Goal: Transaction & Acquisition: Purchase product/service

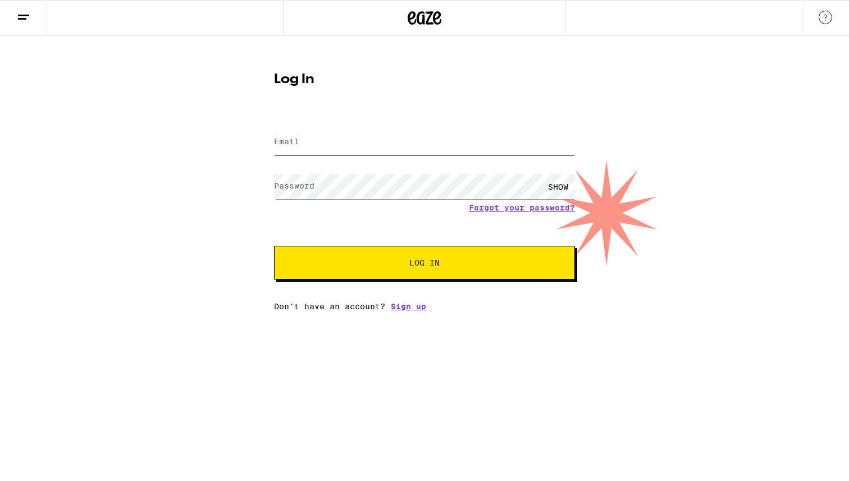
type input "[EMAIL_ADDRESS][DOMAIN_NAME]"
click at [393, 267] on span "Log In" at bounding box center [424, 263] width 210 height 8
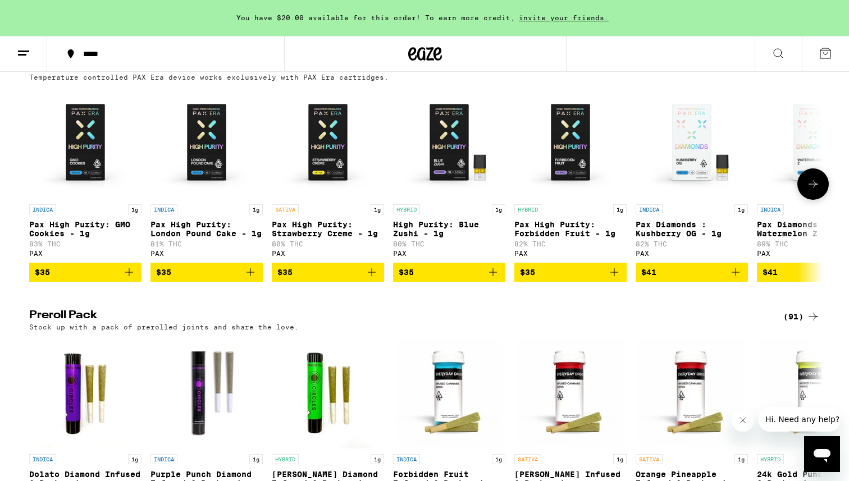
scroll to position [2451, 0]
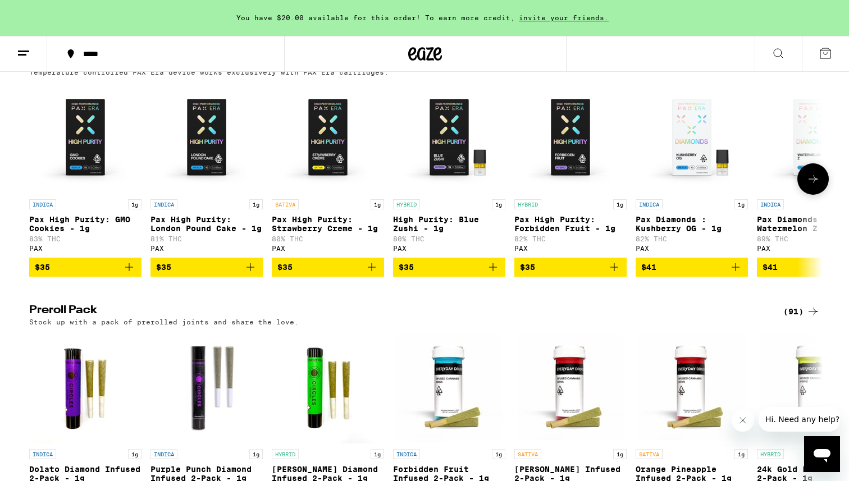
click at [818, 186] on icon at bounding box center [812, 178] width 13 height 13
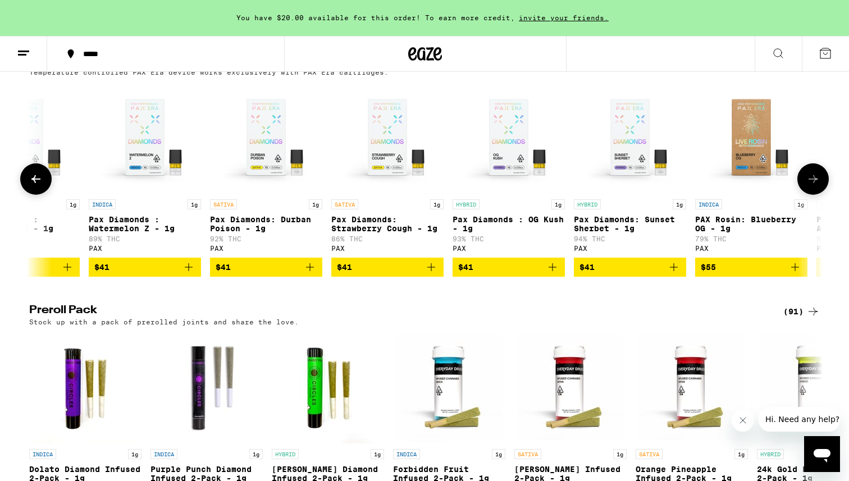
click at [818, 186] on icon at bounding box center [812, 178] width 13 height 13
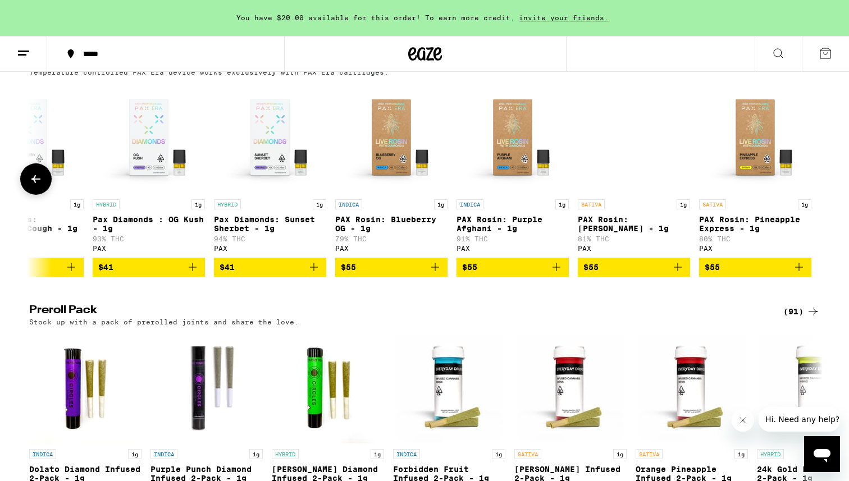
scroll to position [0, 1028]
click at [29, 186] on icon at bounding box center [35, 178] width 13 height 13
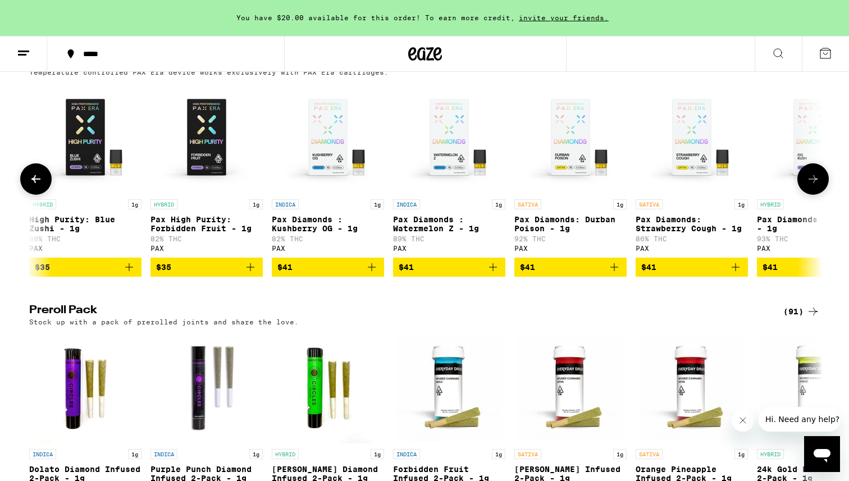
scroll to position [0, 360]
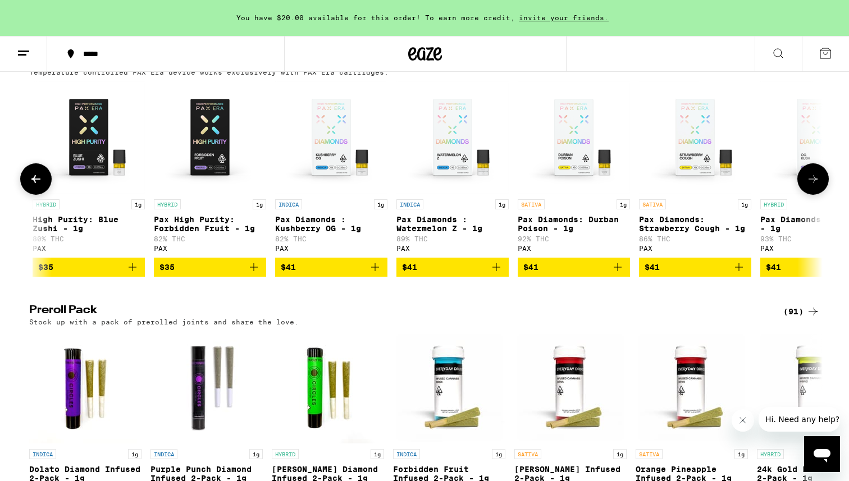
click at [810, 186] on icon at bounding box center [812, 178] width 13 height 13
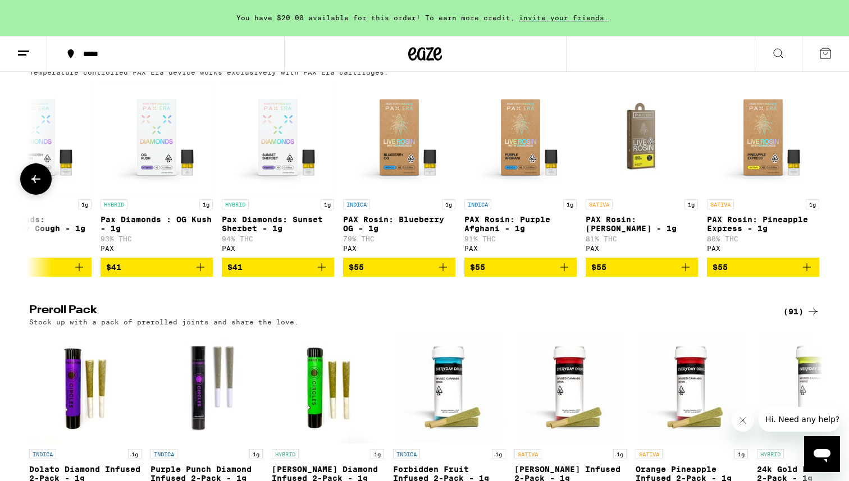
scroll to position [0, 1028]
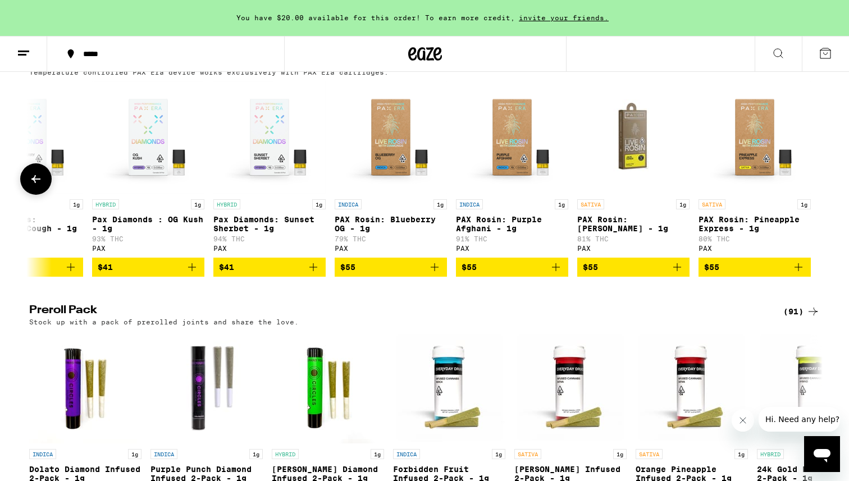
click at [34, 183] on icon at bounding box center [35, 179] width 9 height 8
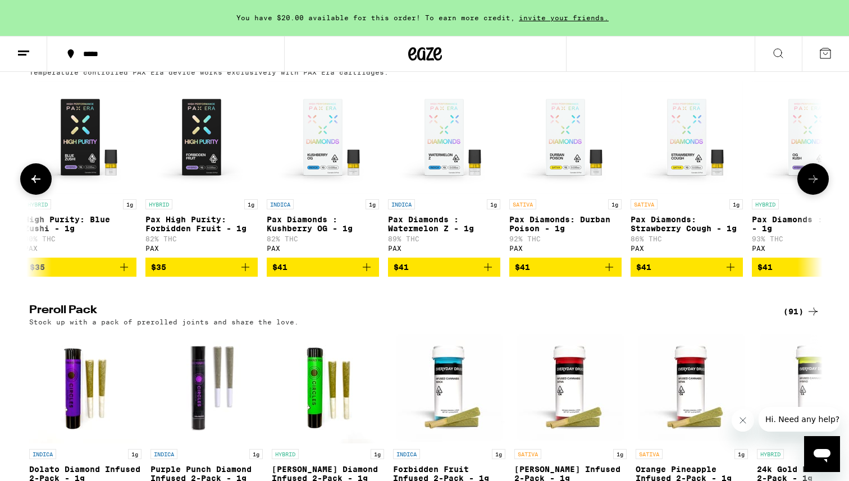
scroll to position [0, 360]
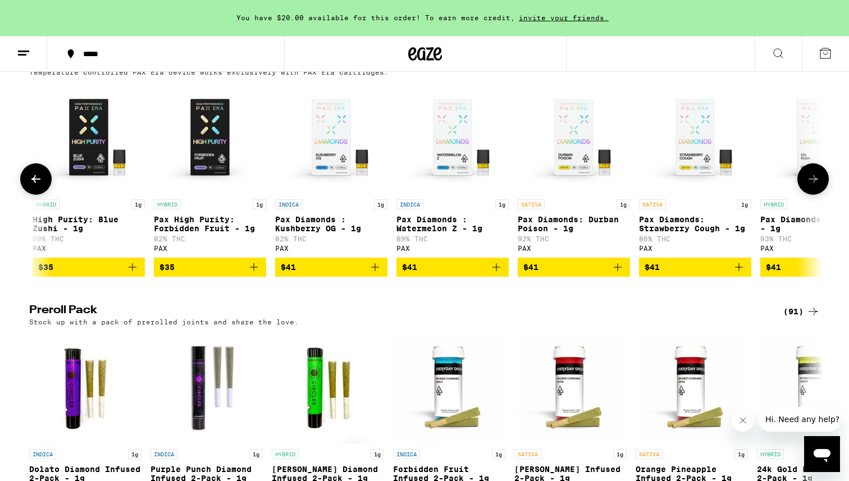
click at [811, 183] on icon at bounding box center [812, 179] width 9 height 8
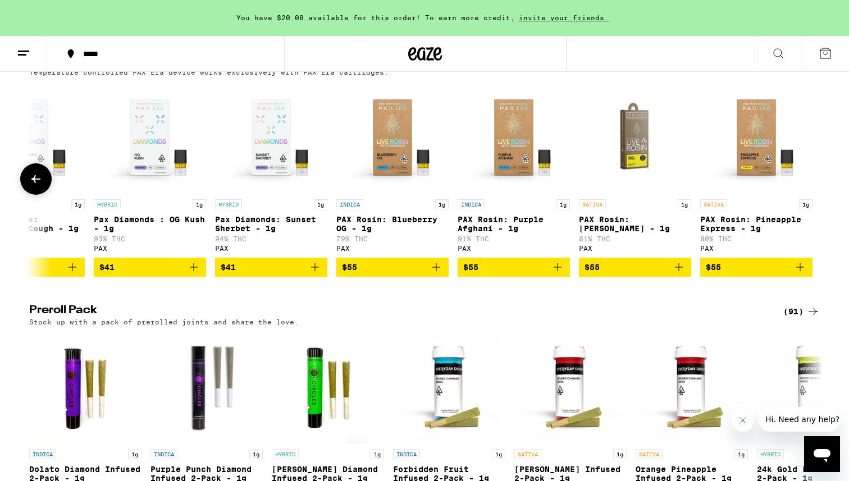
scroll to position [0, 1028]
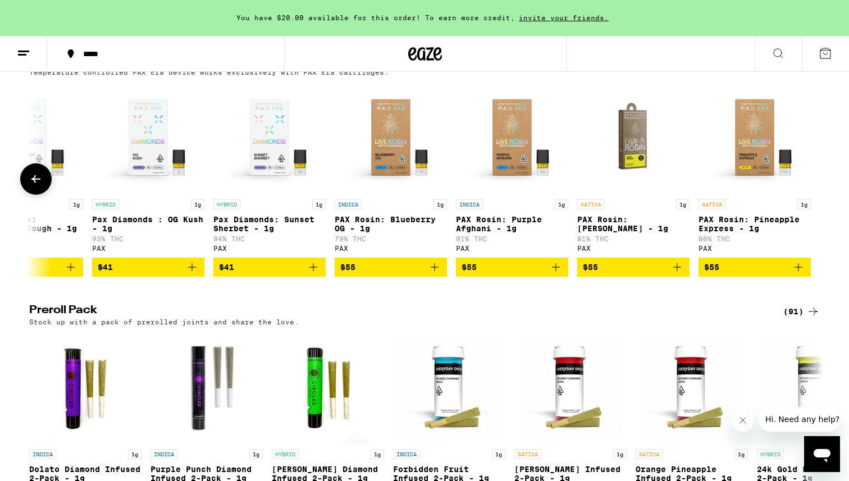
click at [35, 186] on icon at bounding box center [35, 178] width 13 height 13
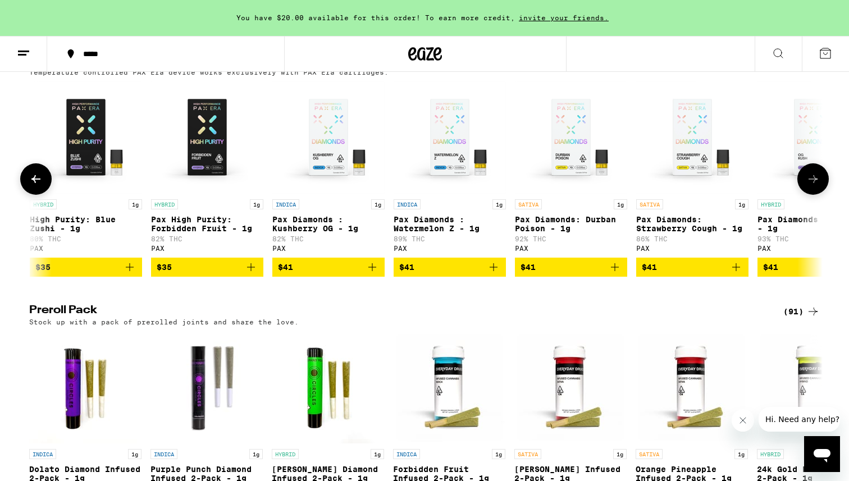
scroll to position [0, 360]
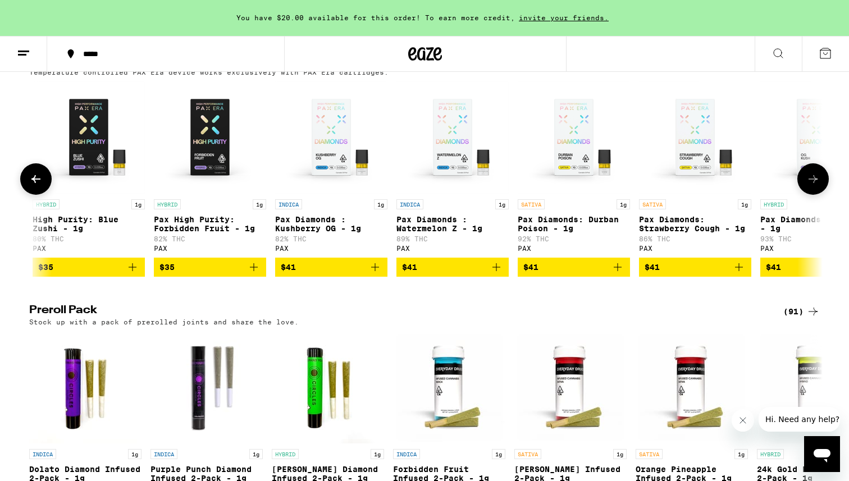
click at [813, 186] on icon at bounding box center [812, 178] width 13 height 13
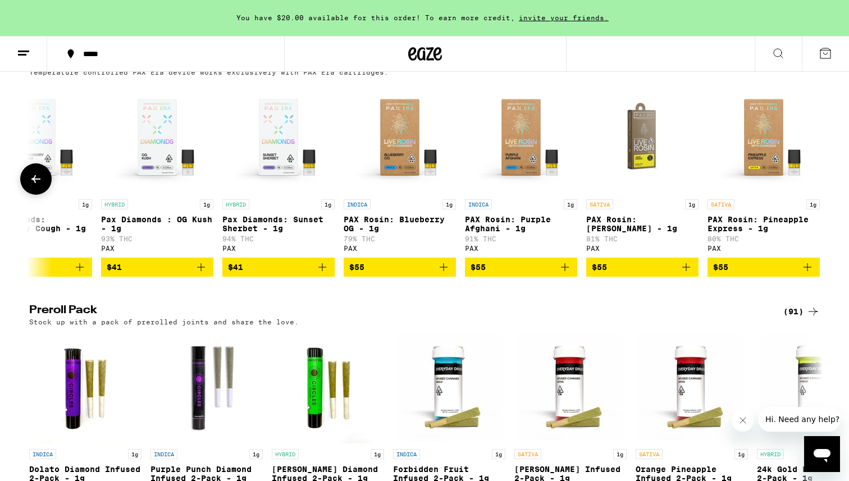
scroll to position [0, 1028]
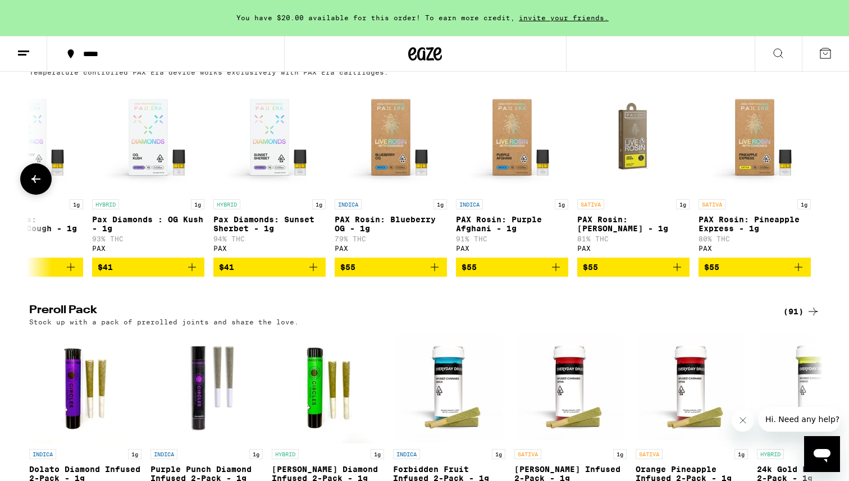
click at [171, 233] on p "Pax Diamonds : OG Kush - 1g" at bounding box center [148, 224] width 112 height 18
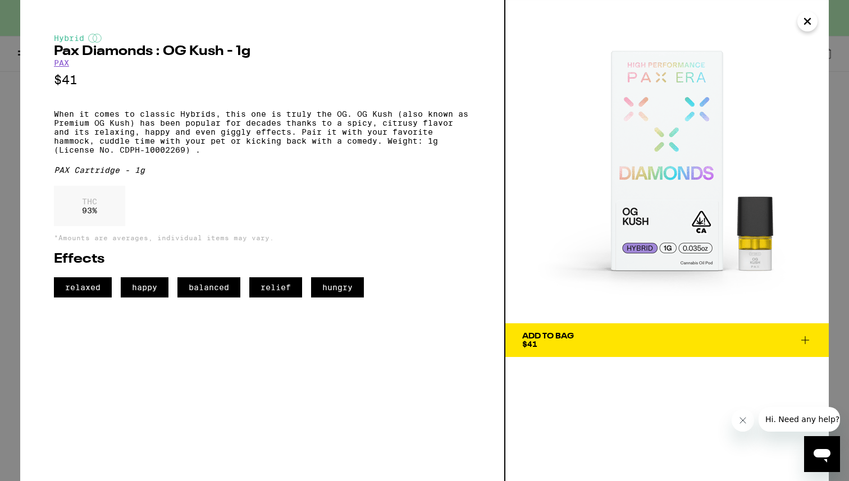
click at [677, 343] on span "Add To Bag $41" at bounding box center [667, 340] width 290 height 16
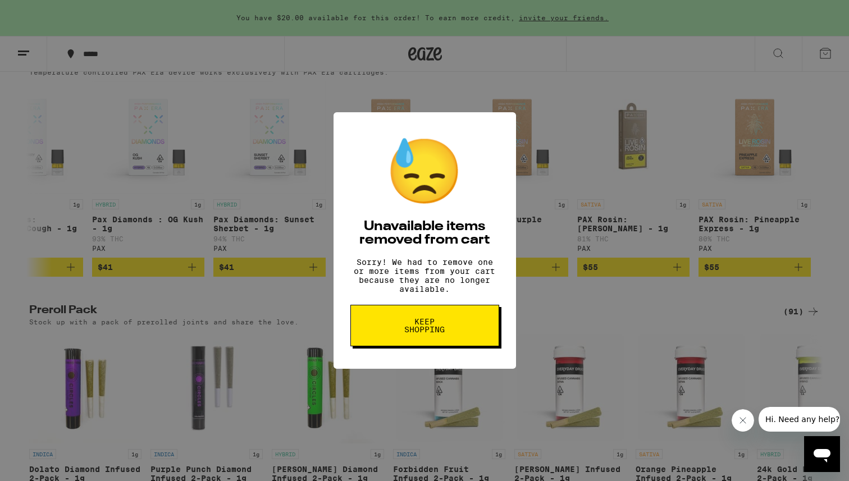
click at [434, 329] on span "Keep Shopping" at bounding box center [425, 326] width 58 height 16
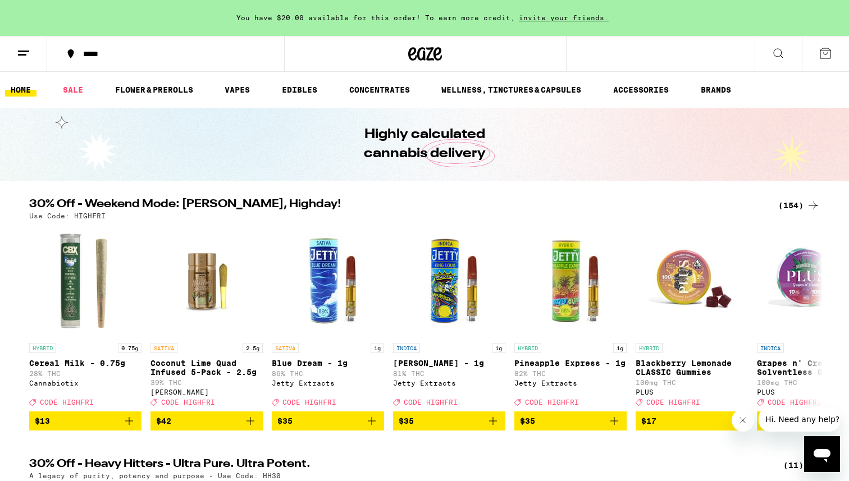
click at [777, 51] on icon at bounding box center [777, 53] width 13 height 13
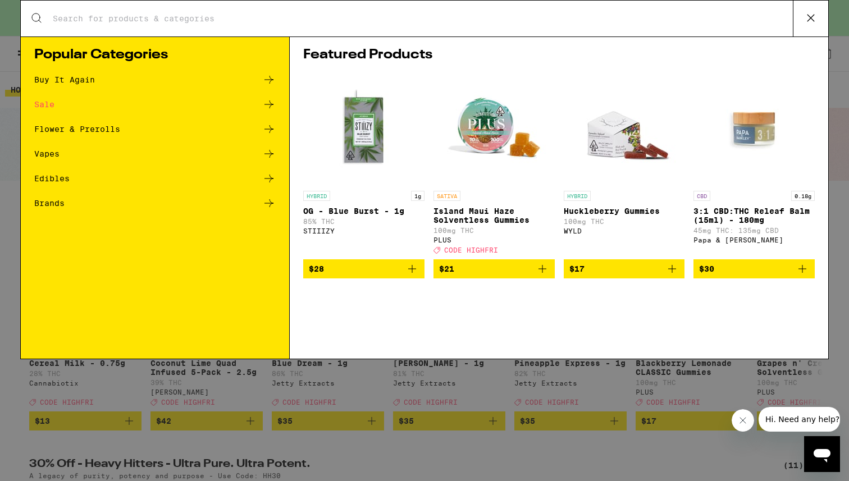
click at [125, 177] on div "Edibles" at bounding box center [154, 178] width 241 height 13
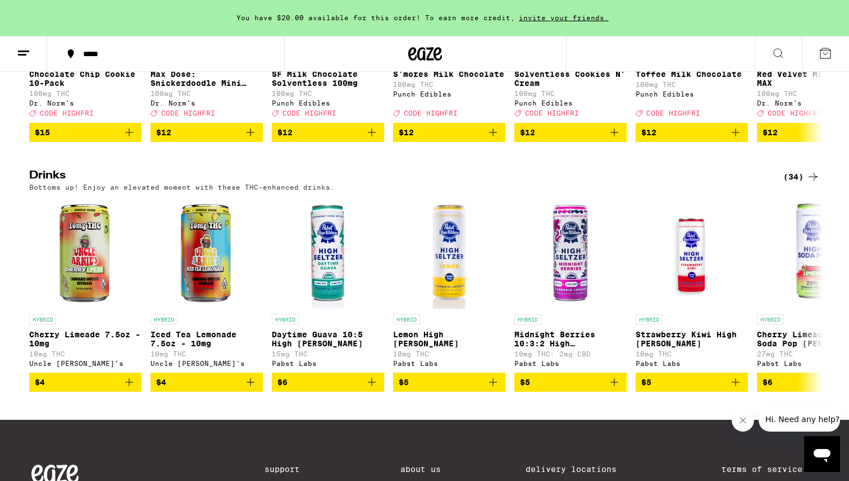
scroll to position [550, 0]
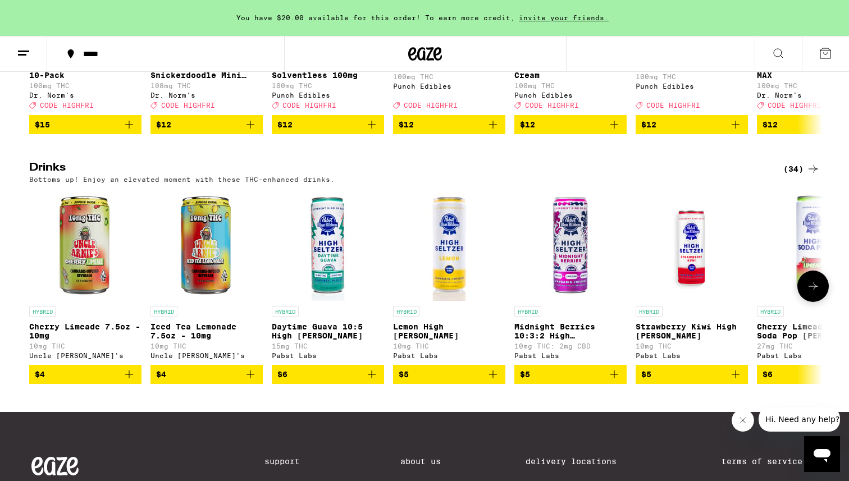
click at [736, 381] on icon "Add to bag" at bounding box center [734, 374] width 13 height 13
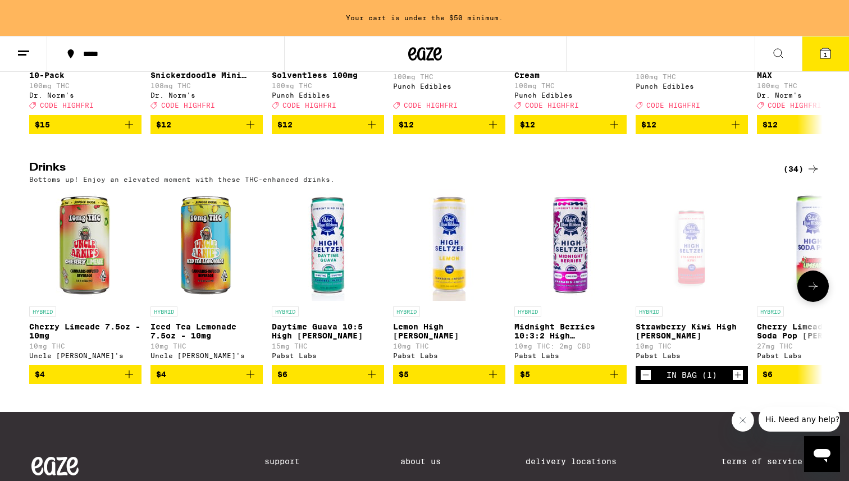
click at [736, 382] on icon "Increment" at bounding box center [737, 374] width 10 height 13
click at [809, 293] on icon at bounding box center [812, 285] width 13 height 13
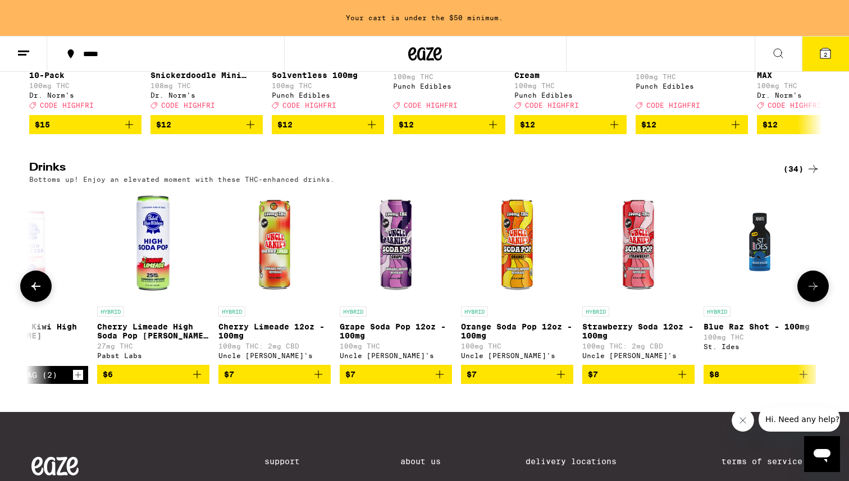
scroll to position [0, 668]
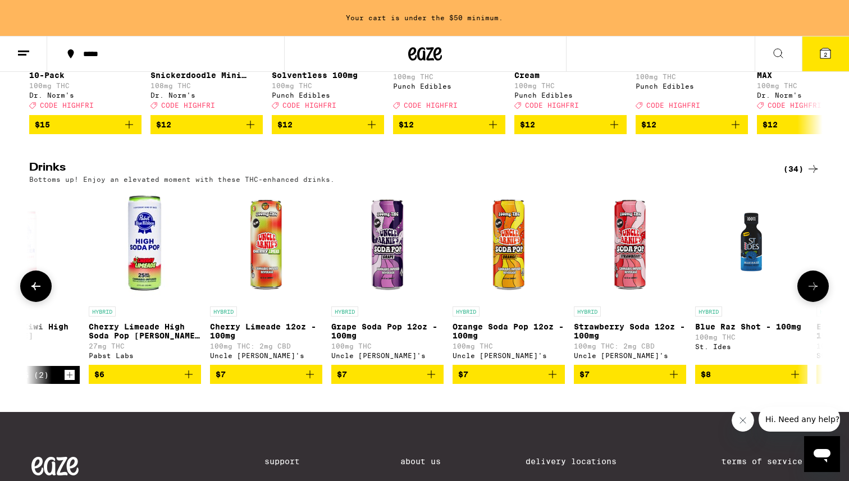
click at [817, 293] on icon at bounding box center [812, 285] width 13 height 13
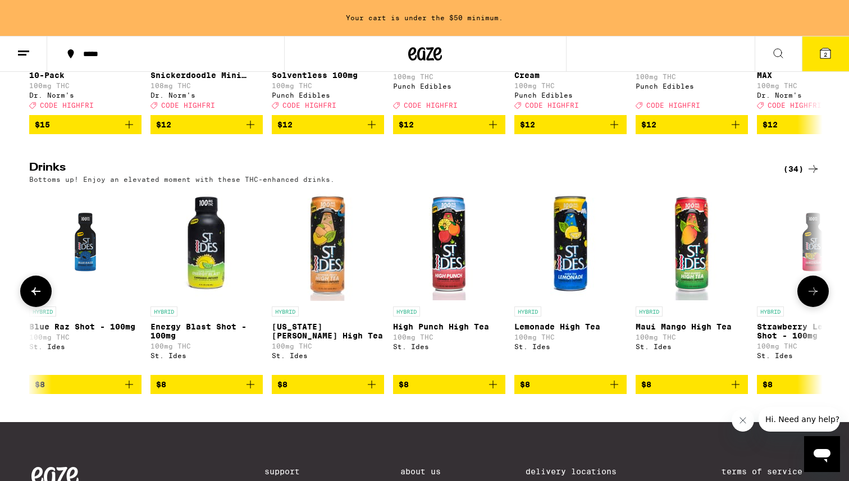
scroll to position [0, 1336]
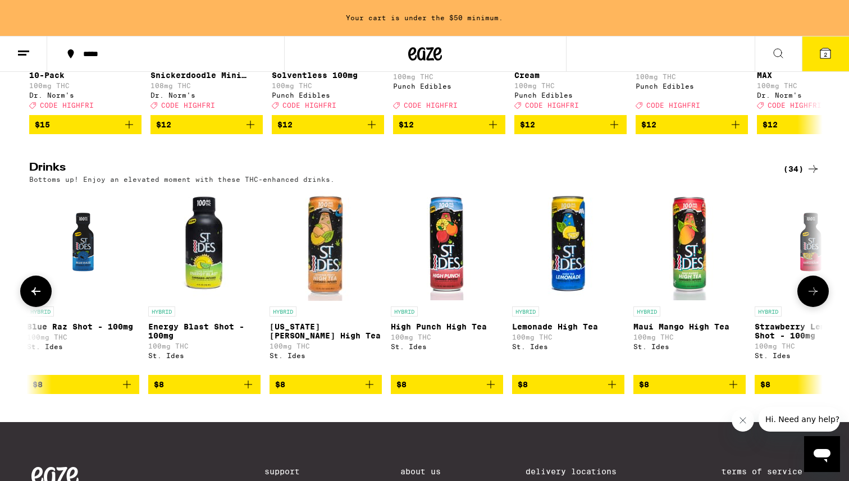
click at [817, 298] on icon at bounding box center [812, 291] width 13 height 13
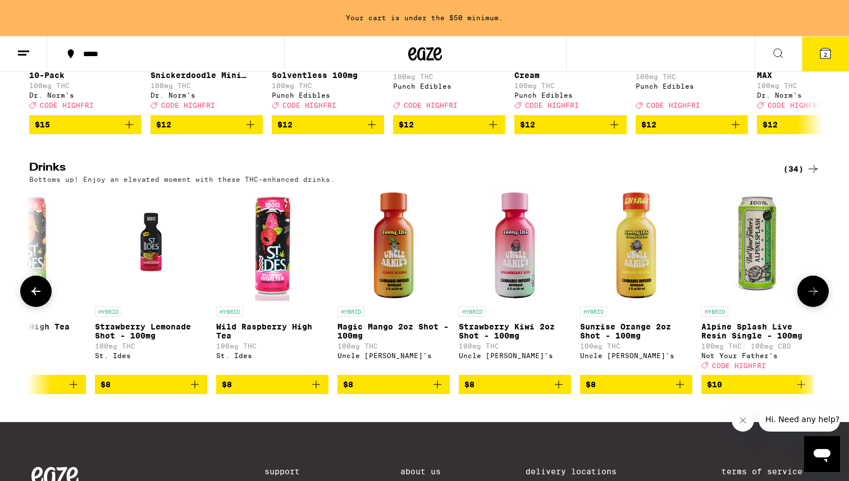
scroll to position [0, 2003]
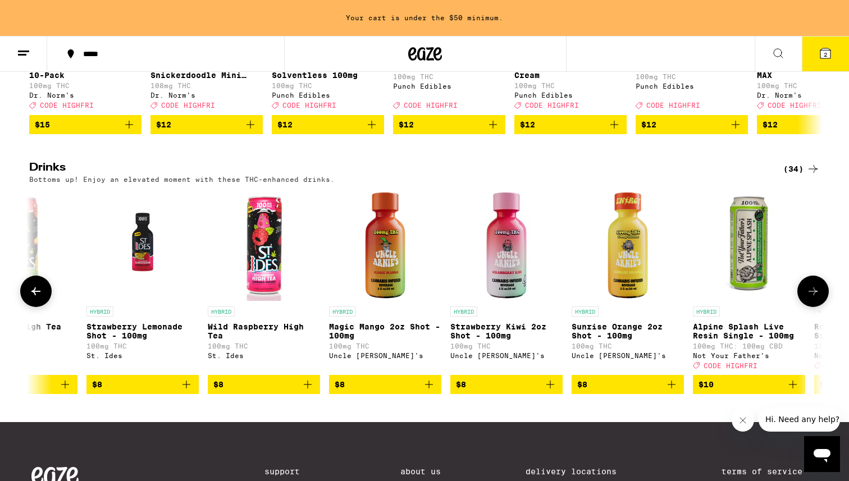
click at [817, 298] on icon at bounding box center [812, 291] width 13 height 13
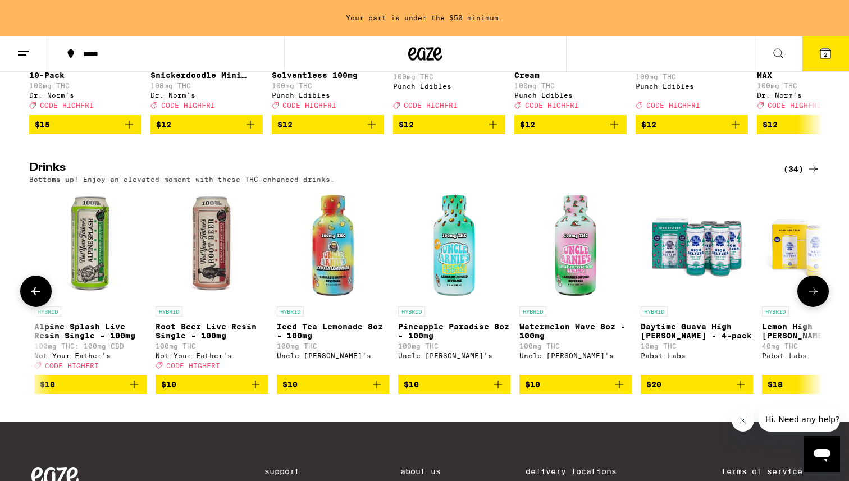
scroll to position [0, 2671]
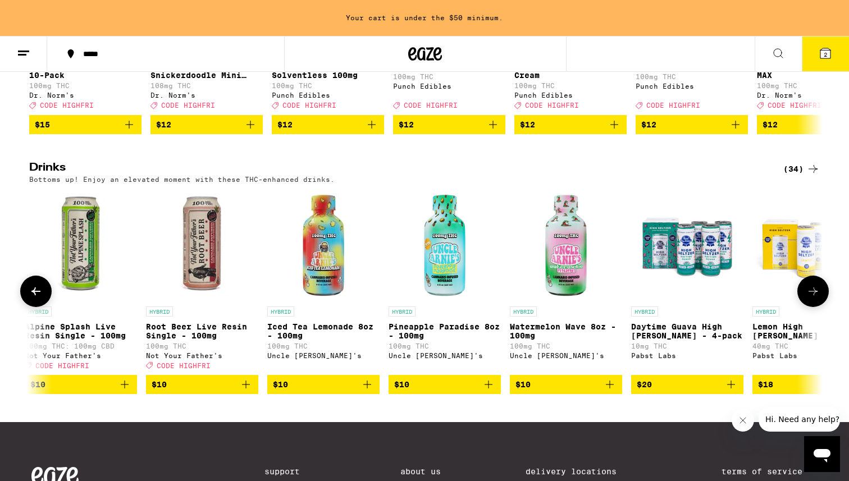
click at [817, 298] on icon at bounding box center [812, 291] width 13 height 13
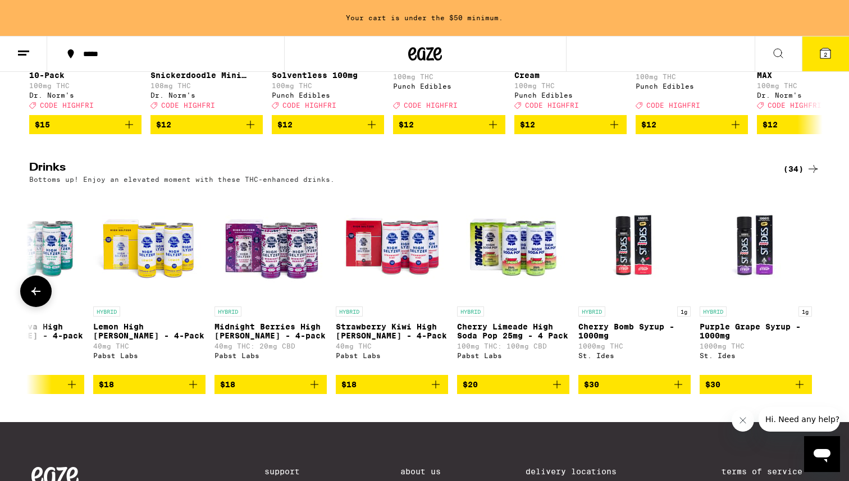
scroll to position [0, 3331]
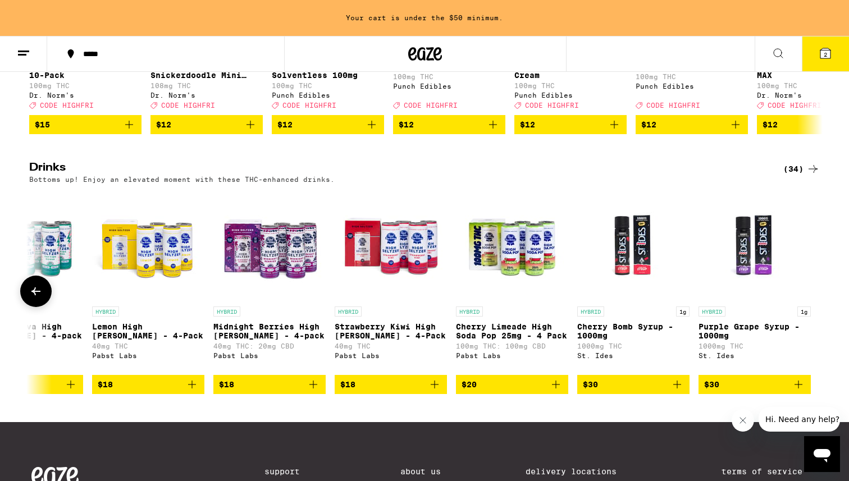
click at [434, 388] on icon "Add to bag" at bounding box center [434, 384] width 8 height 8
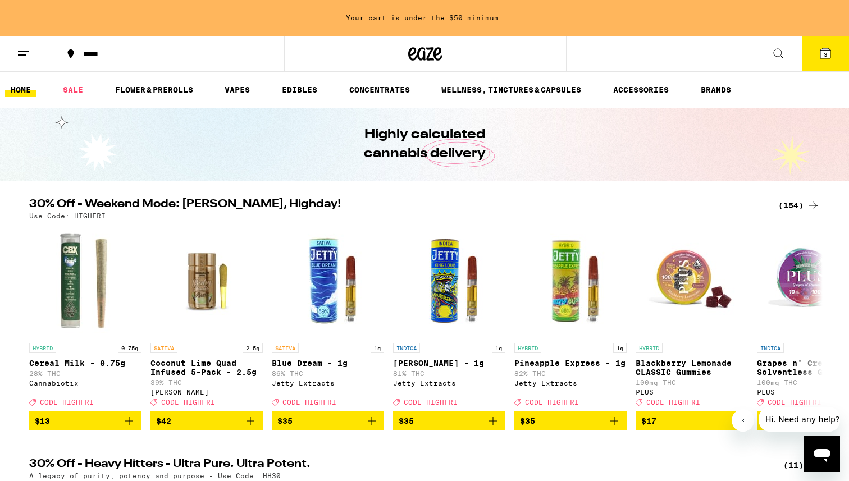
drag, startPoint x: 827, startPoint y: 57, endPoint x: 741, endPoint y: 139, distance: 119.1
click at [827, 57] on icon at bounding box center [825, 53] width 10 height 10
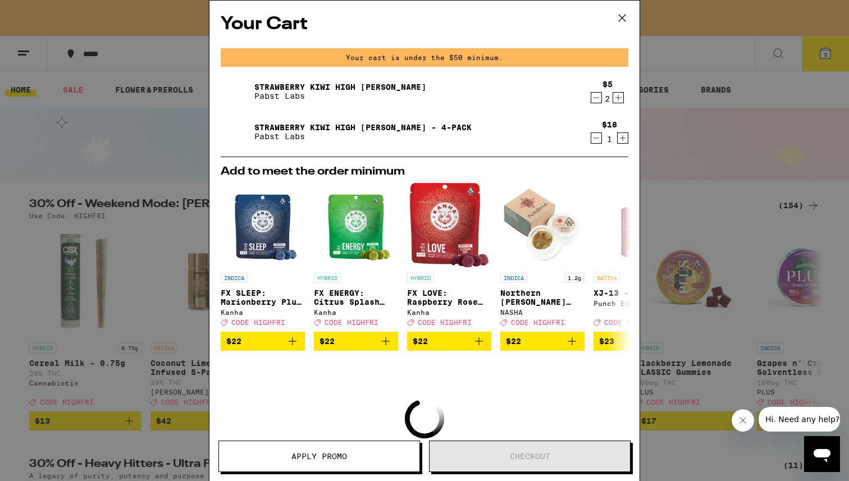
click at [592, 99] on icon "Decrement" at bounding box center [596, 97] width 10 height 13
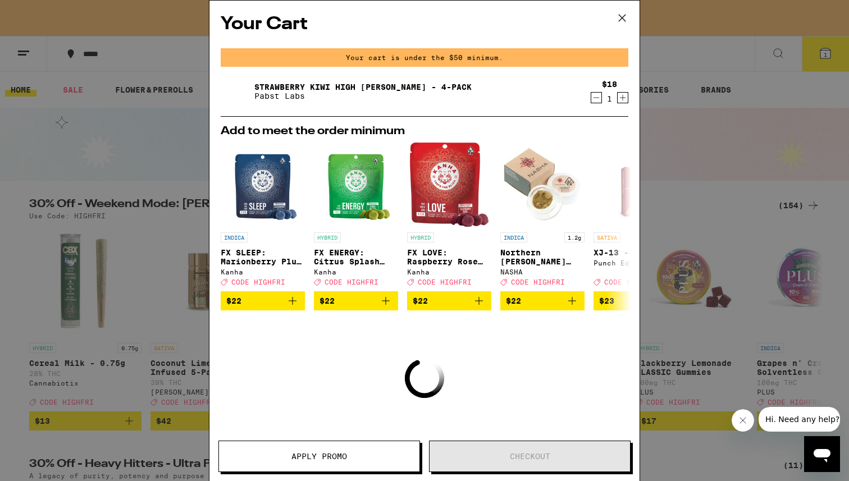
click at [623, 18] on icon at bounding box center [621, 18] width 17 height 17
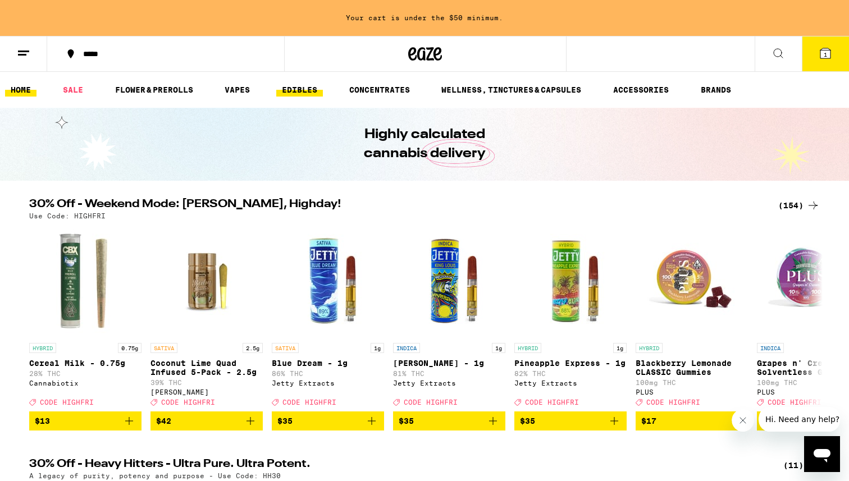
click at [295, 91] on link "EDIBLES" at bounding box center [299, 89] width 47 height 13
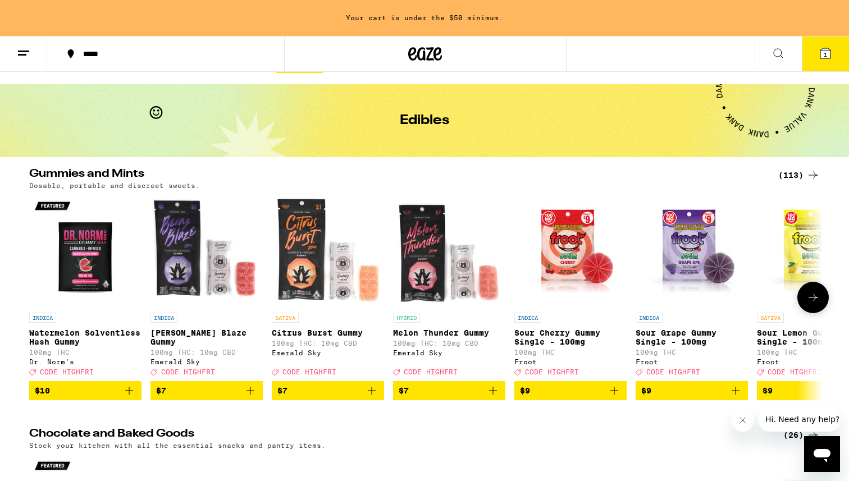
scroll to position [27, 0]
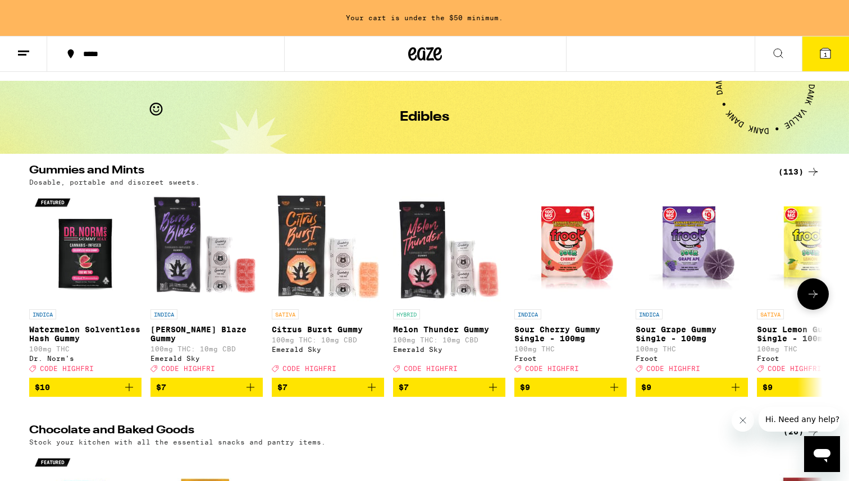
click at [820, 300] on button at bounding box center [812, 293] width 31 height 31
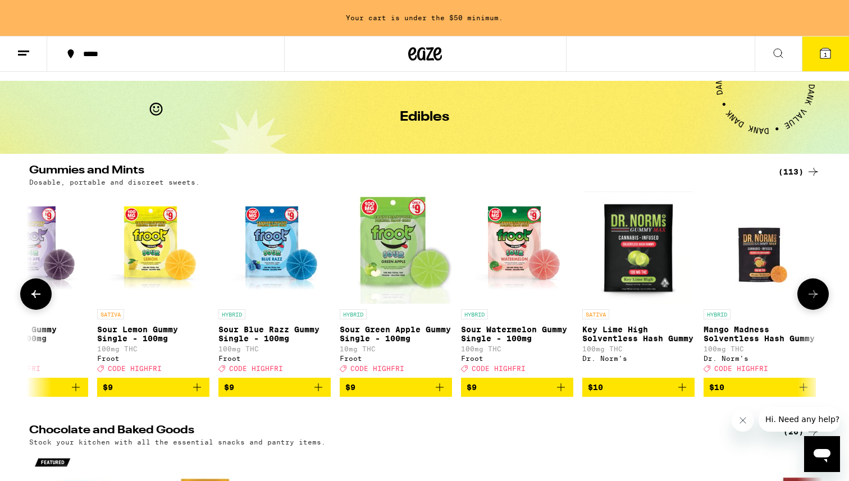
scroll to position [0, 668]
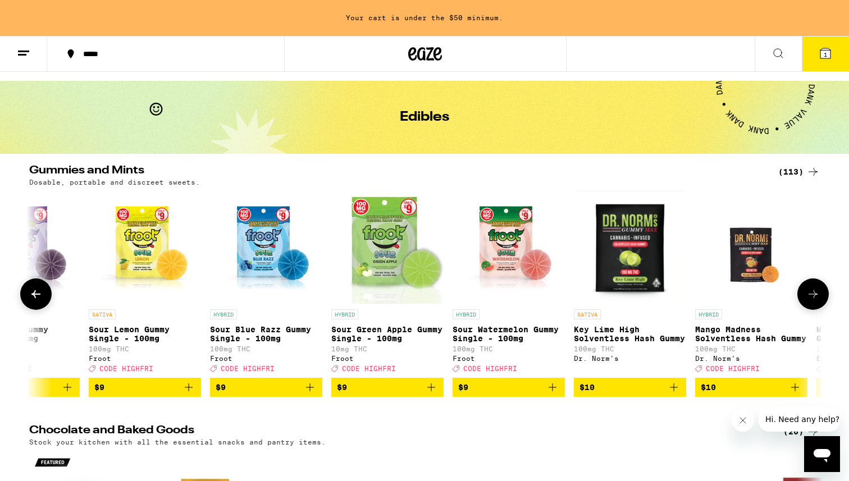
click at [814, 298] on icon at bounding box center [812, 293] width 13 height 13
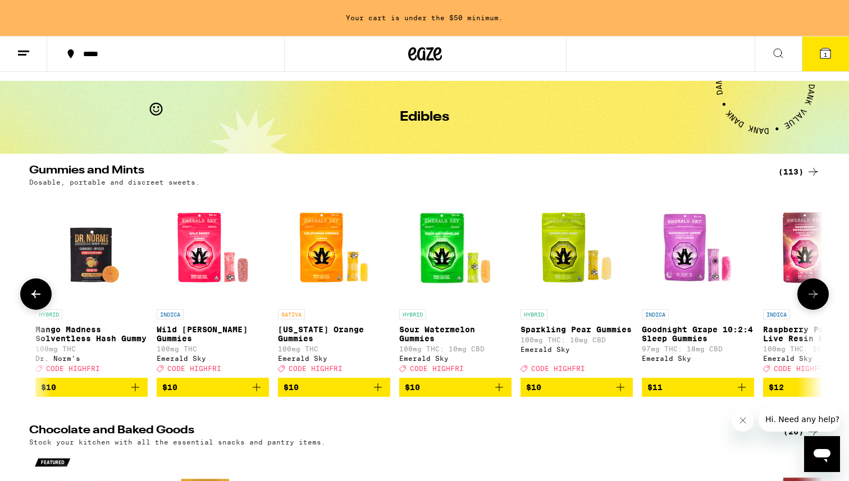
scroll to position [0, 1336]
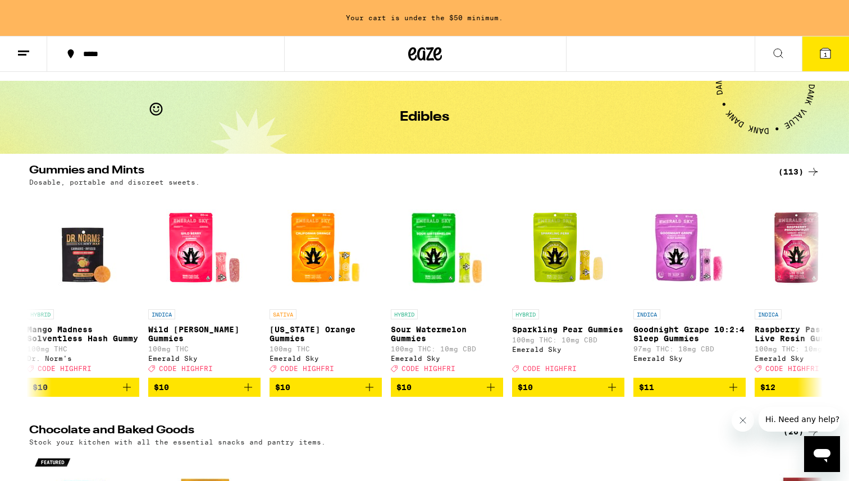
click at [809, 170] on icon at bounding box center [812, 171] width 13 height 13
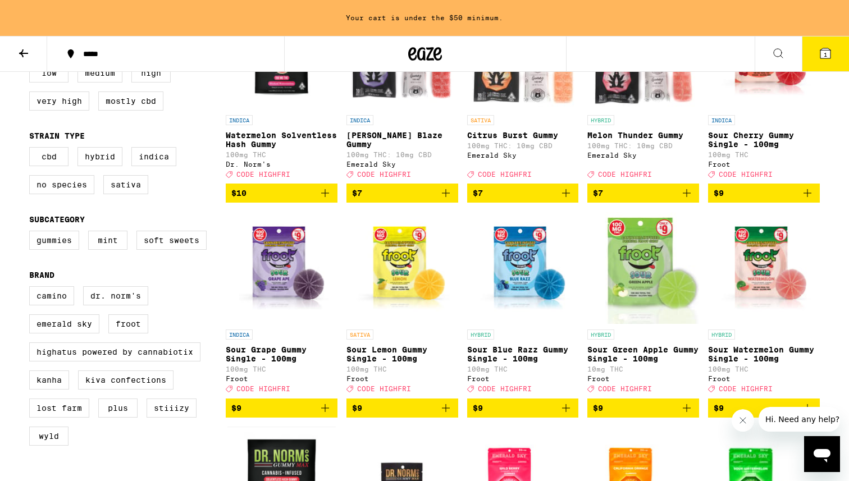
scroll to position [309, 0]
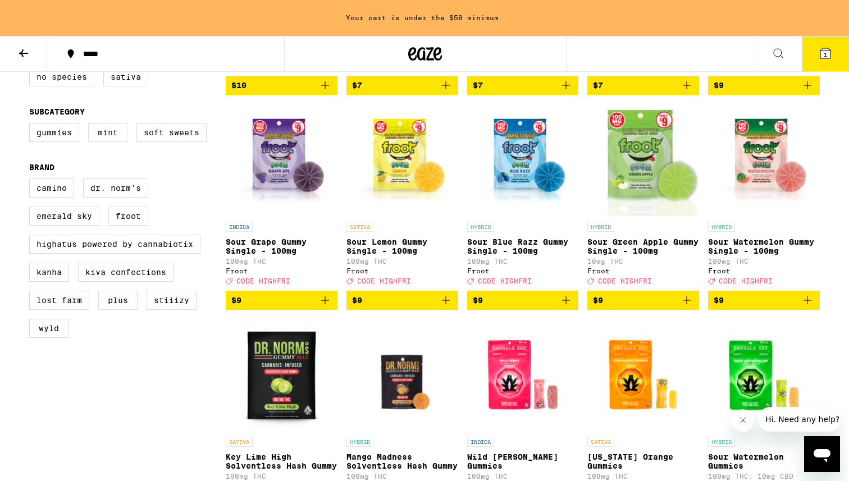
click at [118, 142] on label "Mint" at bounding box center [107, 132] width 39 height 19
click at [32, 125] on input "Mint" at bounding box center [31, 125] width 1 height 1
checkbox input "true"
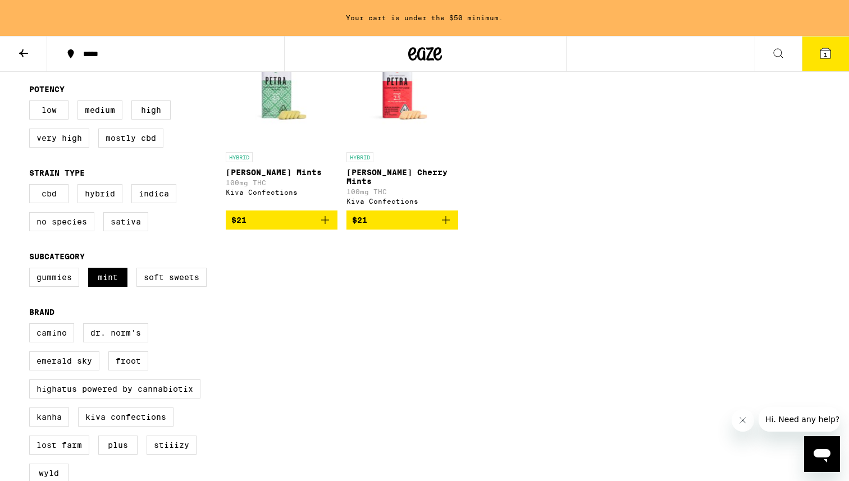
scroll to position [150, 0]
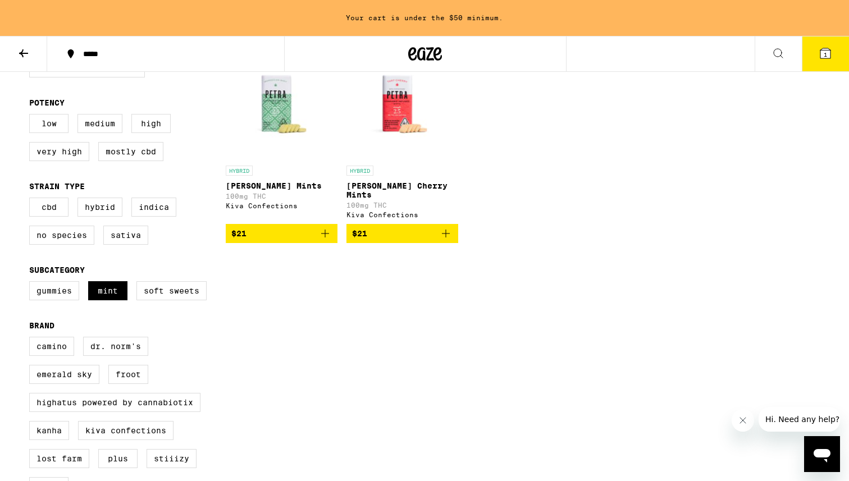
click at [300, 126] on img "Open page for Petra Moroccan Mints from Kiva Confections" at bounding box center [282, 104] width 112 height 112
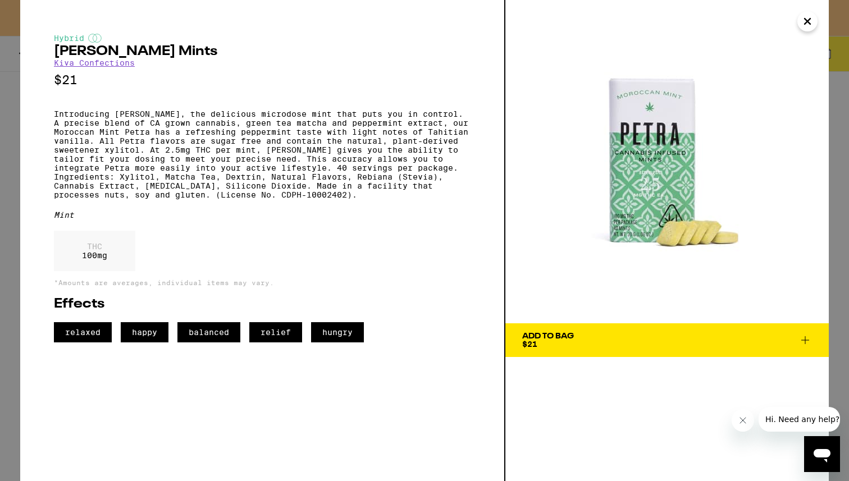
click at [806, 21] on icon "Close" at bounding box center [807, 22] width 6 height 6
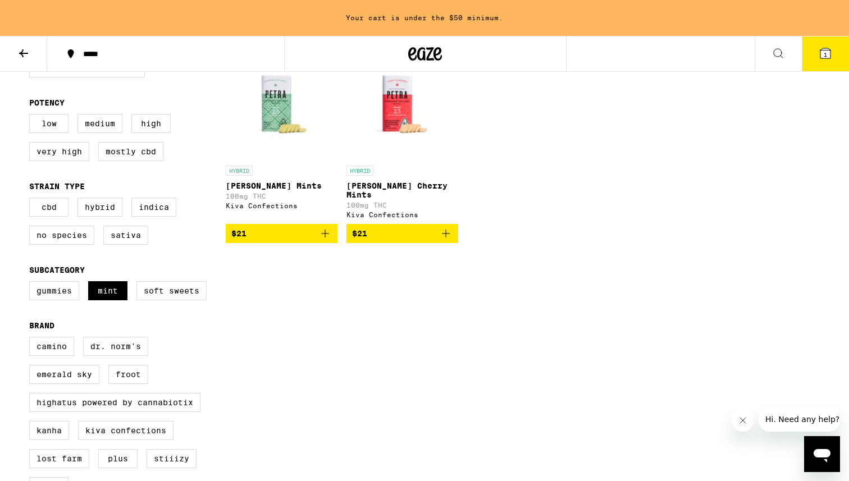
click at [27, 53] on icon at bounding box center [23, 53] width 13 height 13
click at [25, 53] on icon at bounding box center [23, 53] width 13 height 13
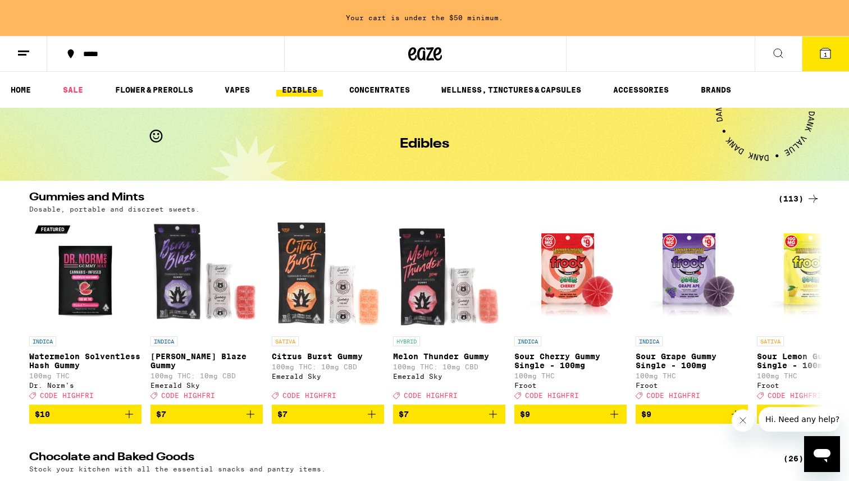
click at [26, 59] on icon at bounding box center [23, 53] width 13 height 13
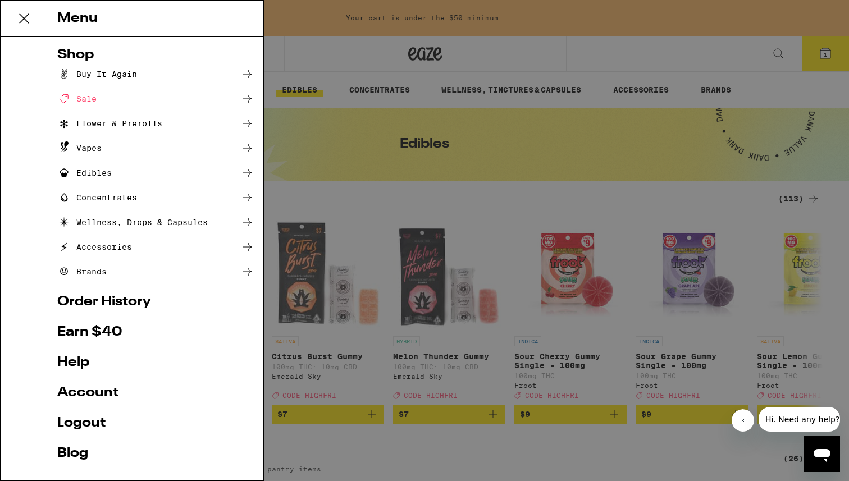
click at [206, 222] on div "Wellness, Drops & Capsules" at bounding box center [132, 221] width 150 height 13
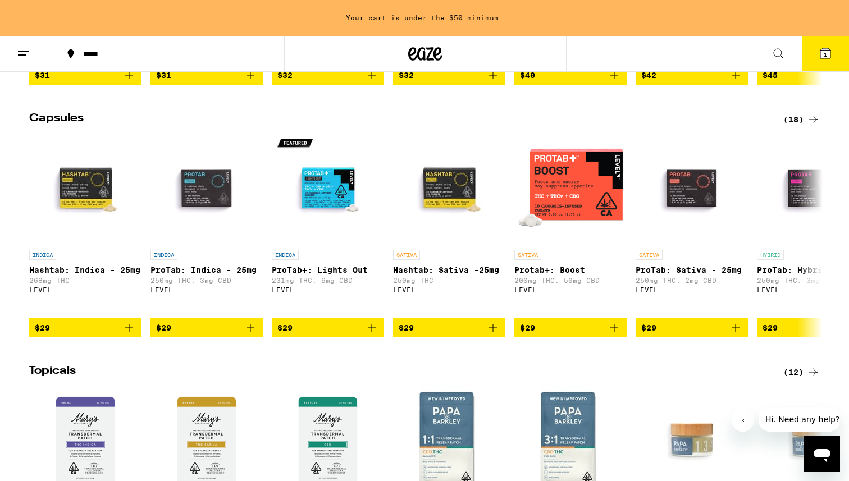
scroll to position [516, 0]
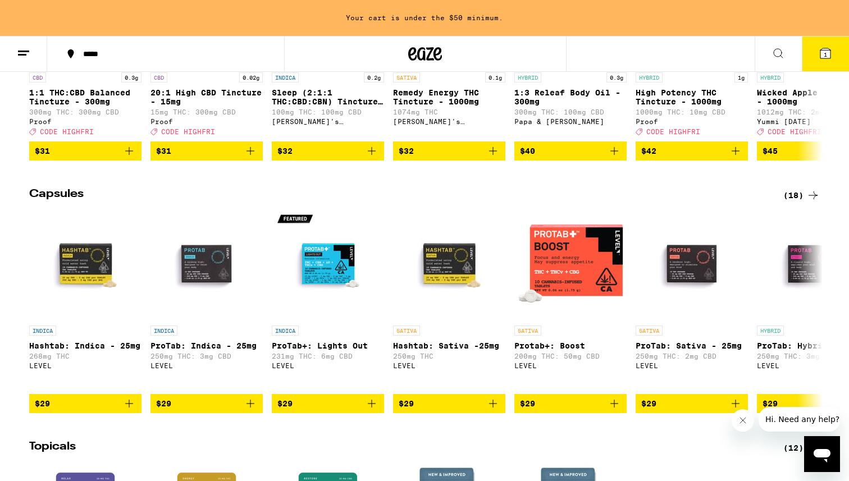
click at [795, 202] on div "(18)" at bounding box center [801, 195] width 36 height 13
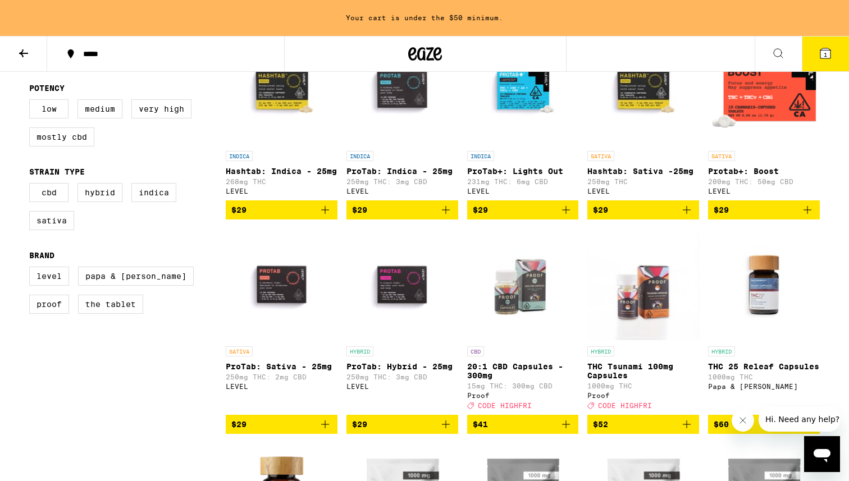
scroll to position [166, 0]
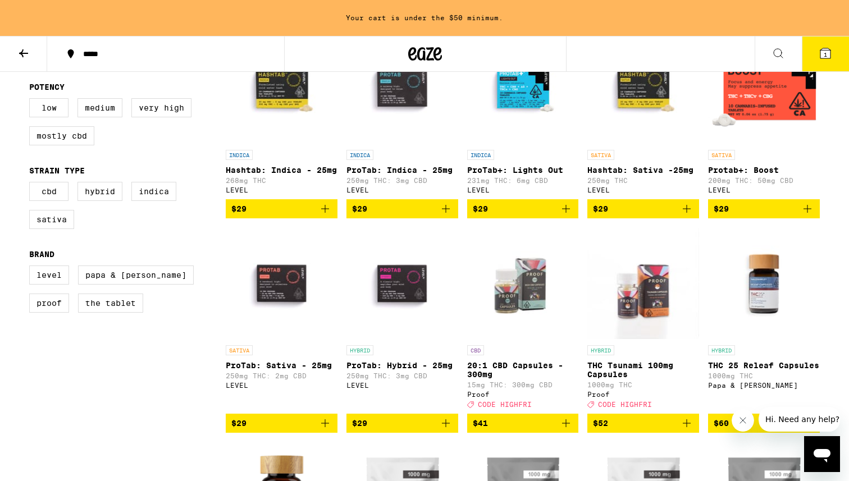
click at [411, 299] on img "Open page for ProTab: Hybrid - 25mg from LEVEL" at bounding box center [402, 283] width 112 height 112
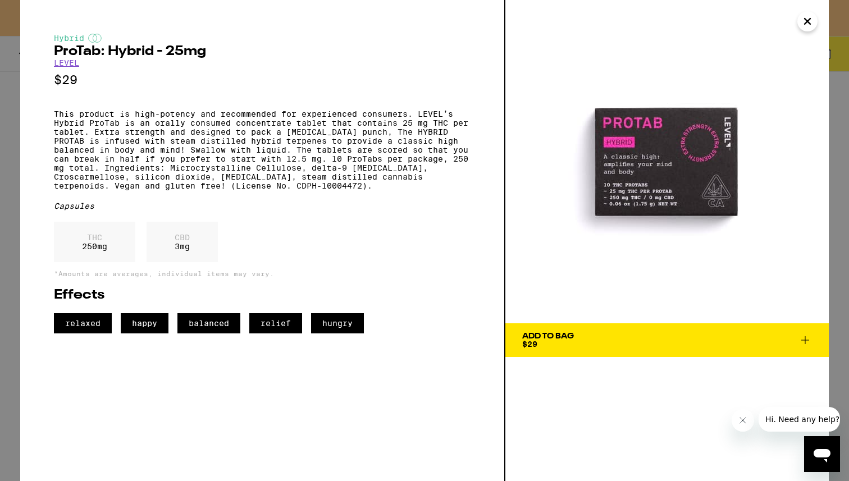
click at [803, 24] on icon "Close" at bounding box center [806, 21] width 13 height 17
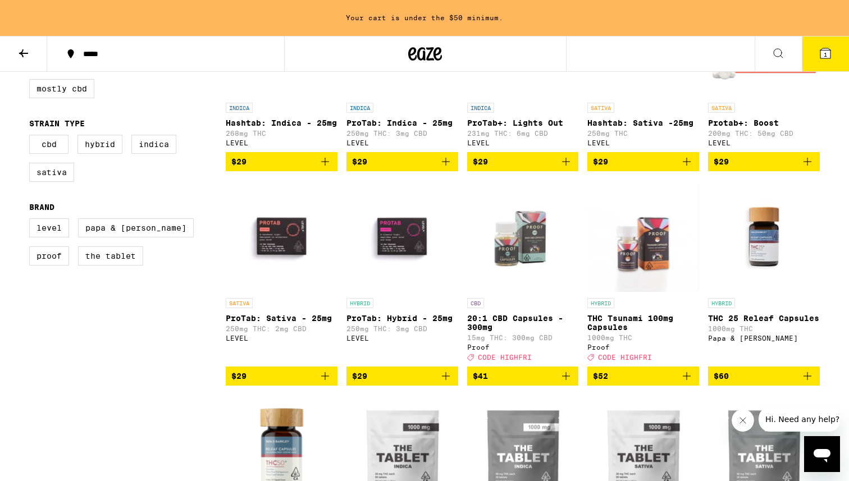
scroll to position [218, 0]
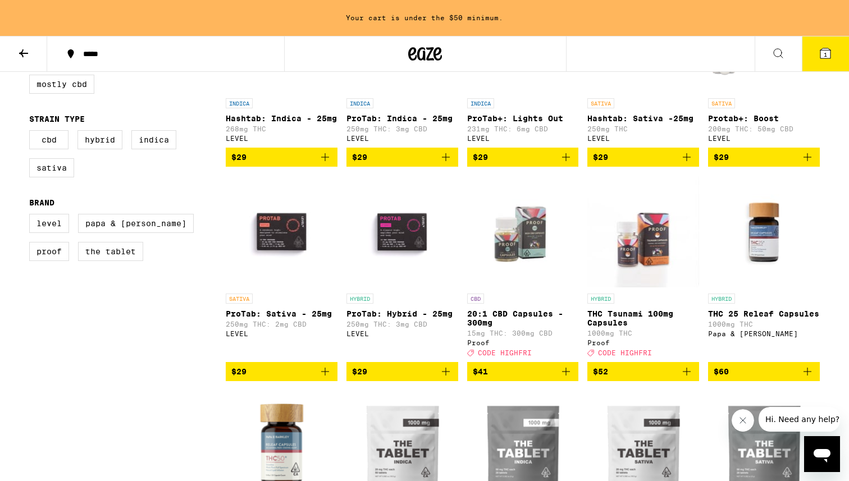
click at [401, 239] on img "Open page for ProTab: Hybrid - 25mg from LEVEL" at bounding box center [402, 232] width 112 height 112
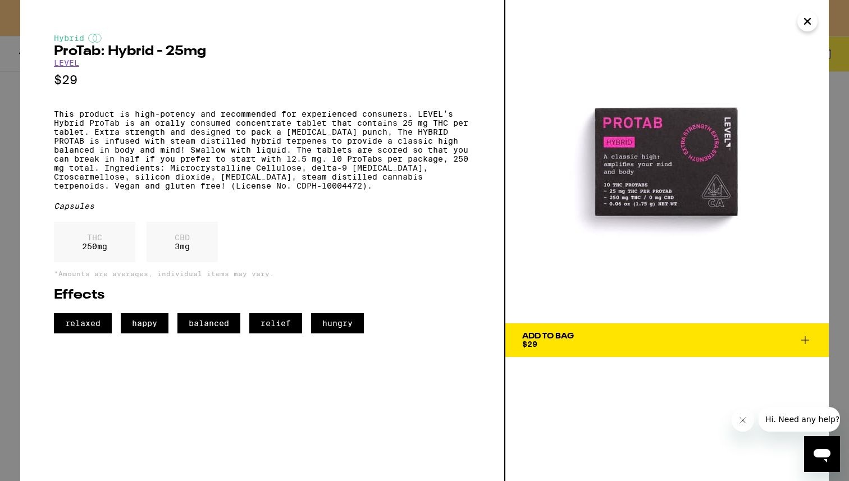
click at [806, 22] on icon "Close" at bounding box center [807, 22] width 6 height 6
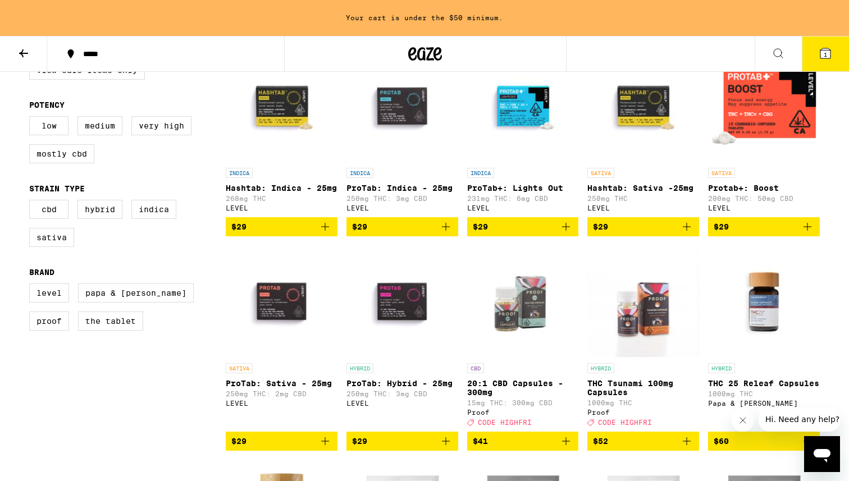
scroll to position [150, 0]
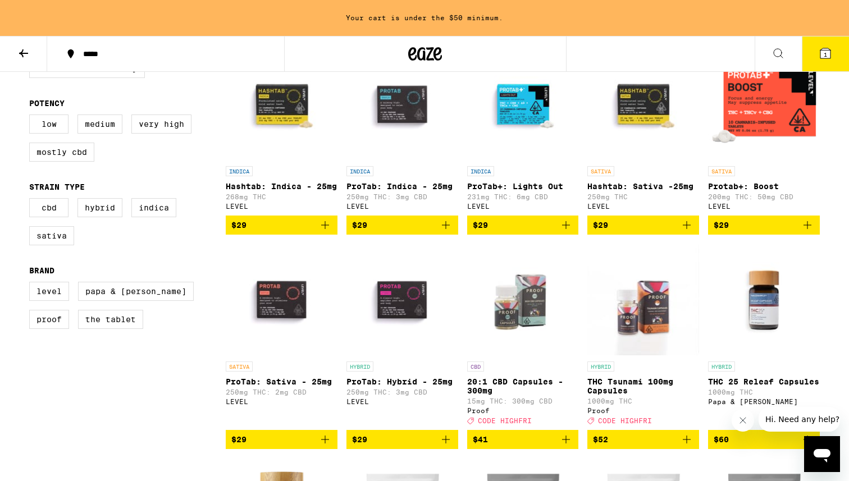
click at [443, 446] on icon "Add to bag" at bounding box center [445, 439] width 13 height 13
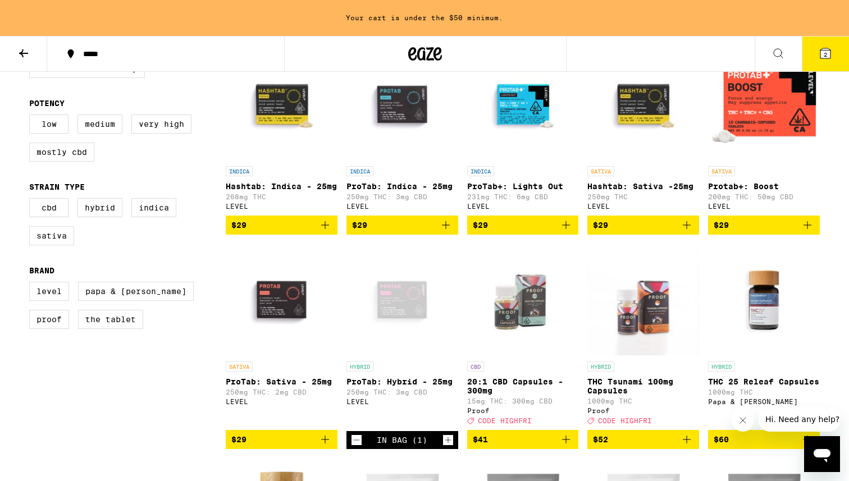
click at [521, 312] on img "Open page for 20:1 CBD Capsules - 300mg from Proof" at bounding box center [523, 300] width 112 height 112
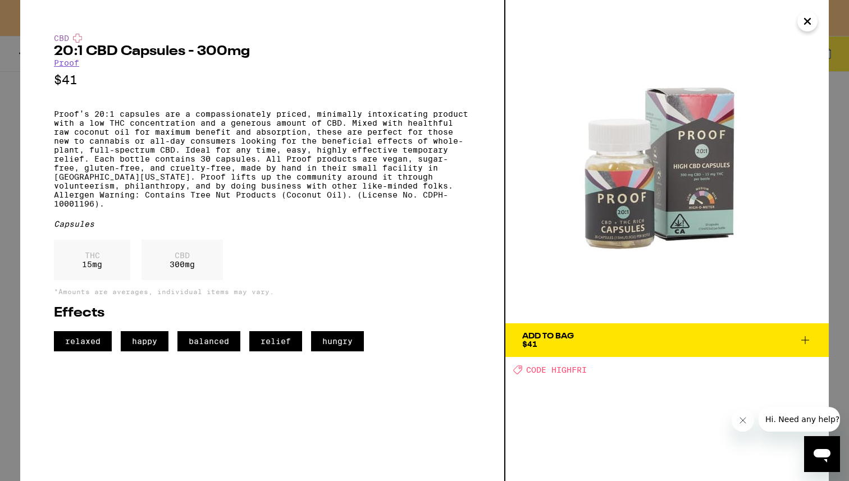
click at [808, 25] on icon "Close" at bounding box center [806, 21] width 13 height 17
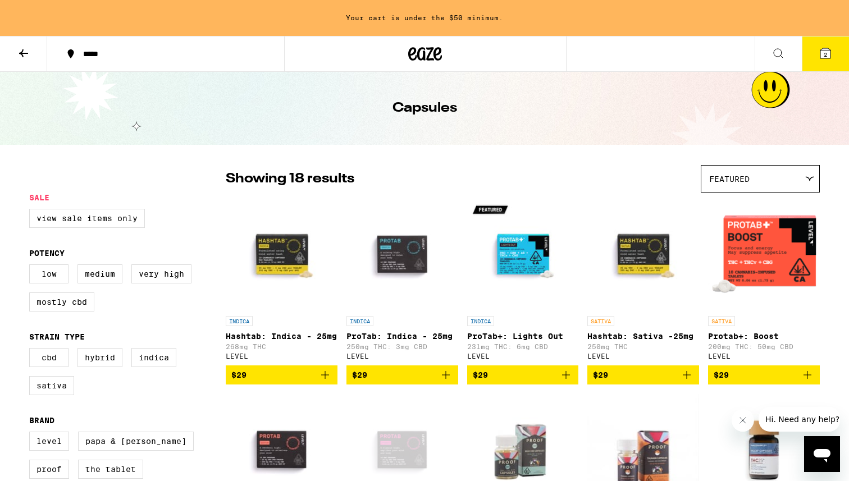
click at [25, 53] on icon at bounding box center [23, 53] width 13 height 13
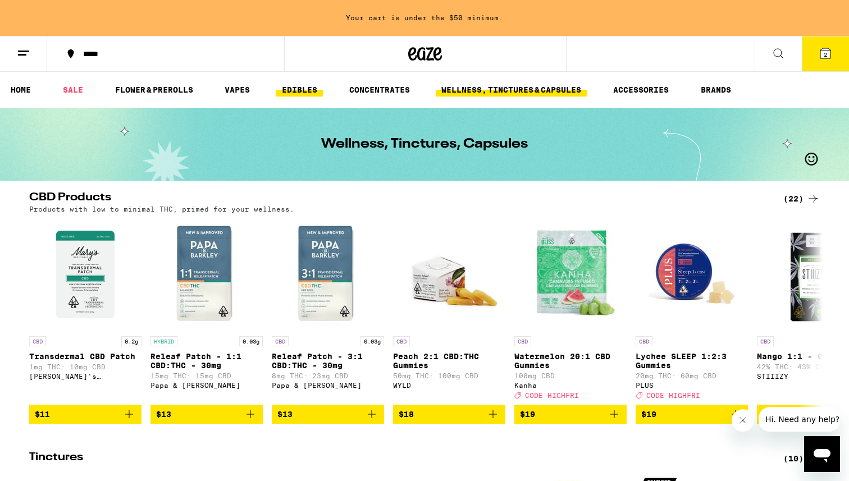
click at [319, 85] on link "EDIBLES" at bounding box center [299, 89] width 47 height 13
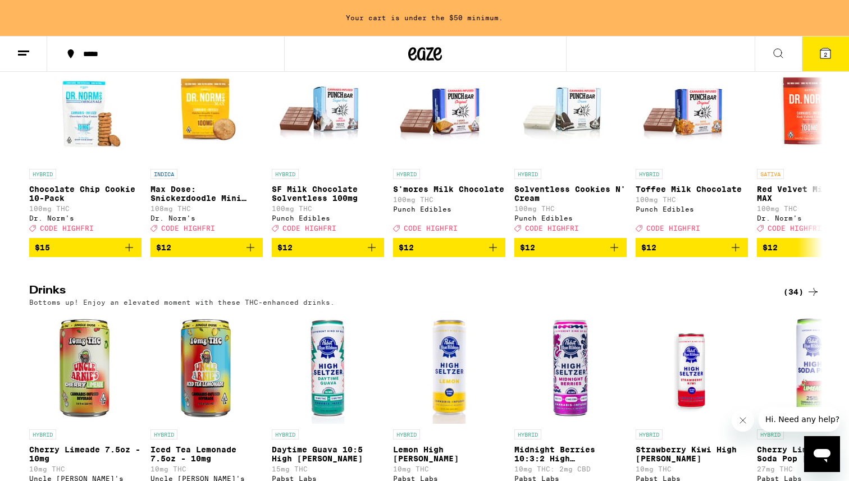
scroll to position [71, 0]
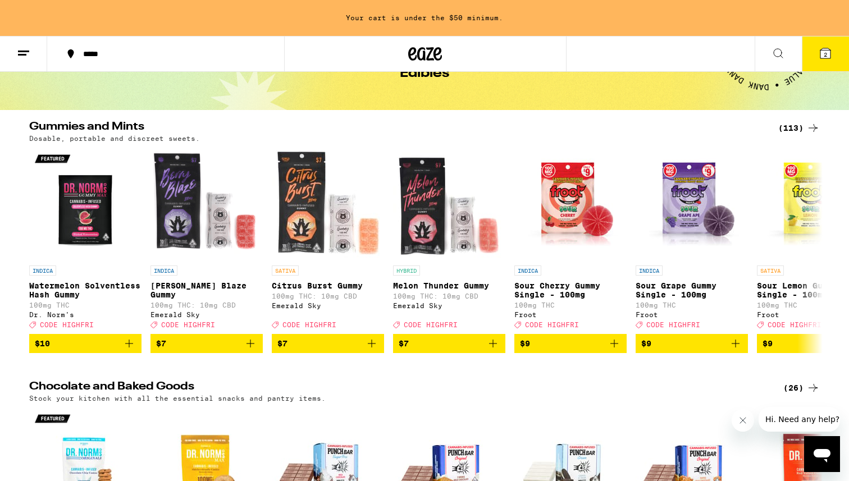
click at [792, 126] on div "(113)" at bounding box center [799, 127] width 42 height 13
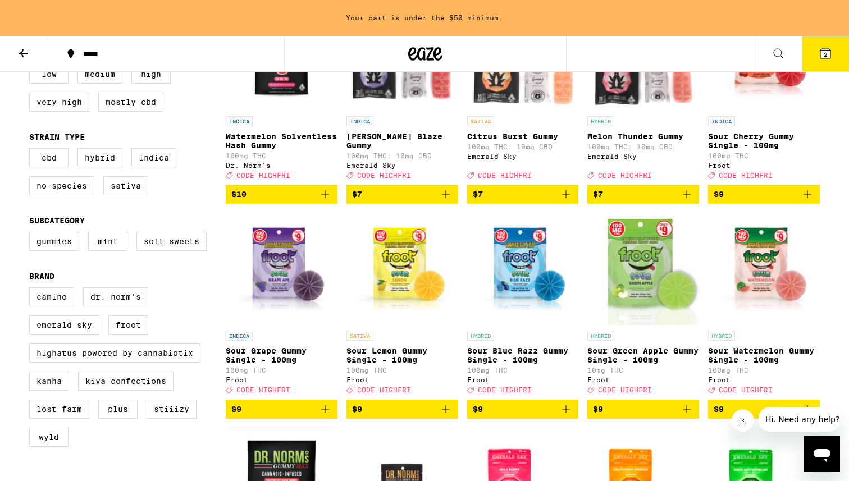
scroll to position [205, 0]
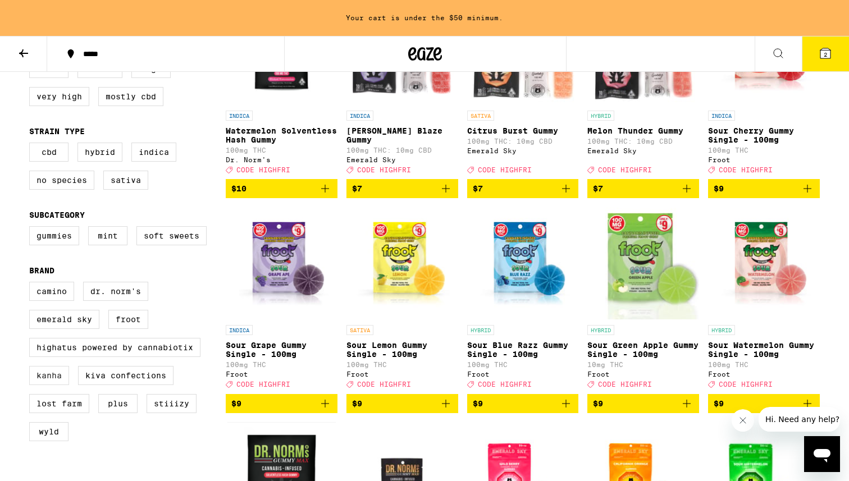
click at [54, 385] on label "Kanha" at bounding box center [49, 375] width 40 height 19
click at [32, 284] on input "Kanha" at bounding box center [31, 283] width 1 height 1
checkbox input "true"
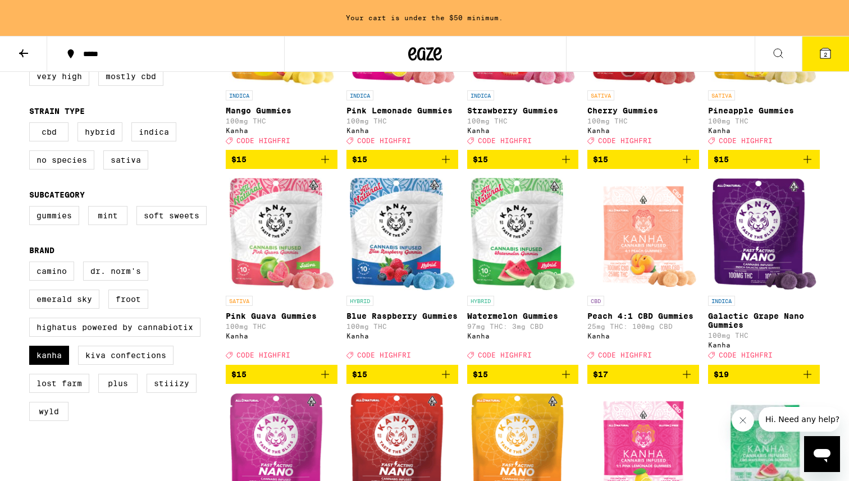
scroll to position [228, 0]
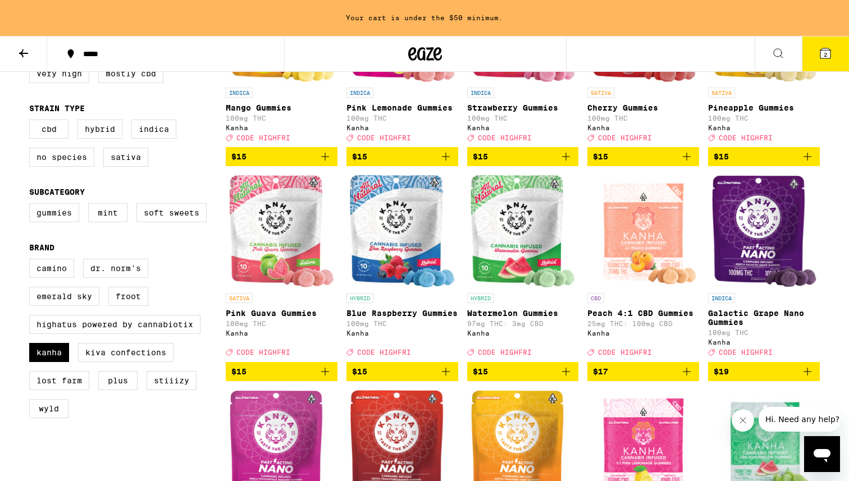
click at [449, 378] on icon "Add to bag" at bounding box center [445, 371] width 13 height 13
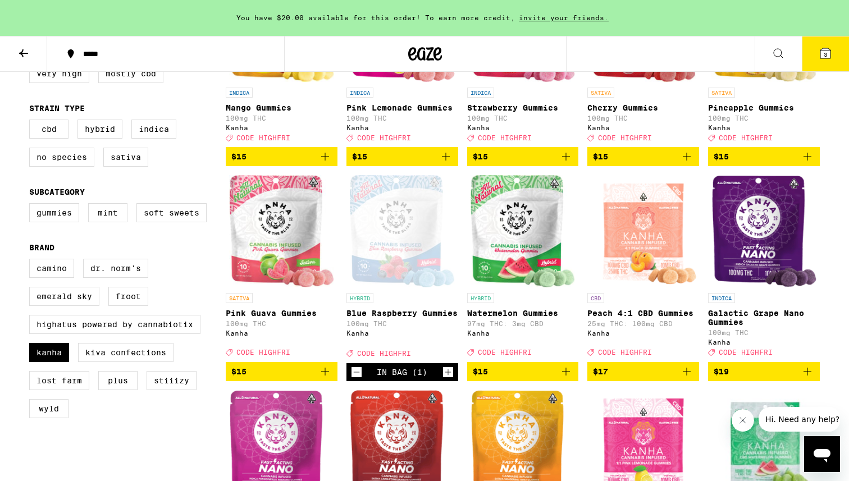
click at [449, 379] on icon "Increment" at bounding box center [448, 371] width 10 height 13
click at [329, 378] on icon "Add to bag" at bounding box center [324, 371] width 13 height 13
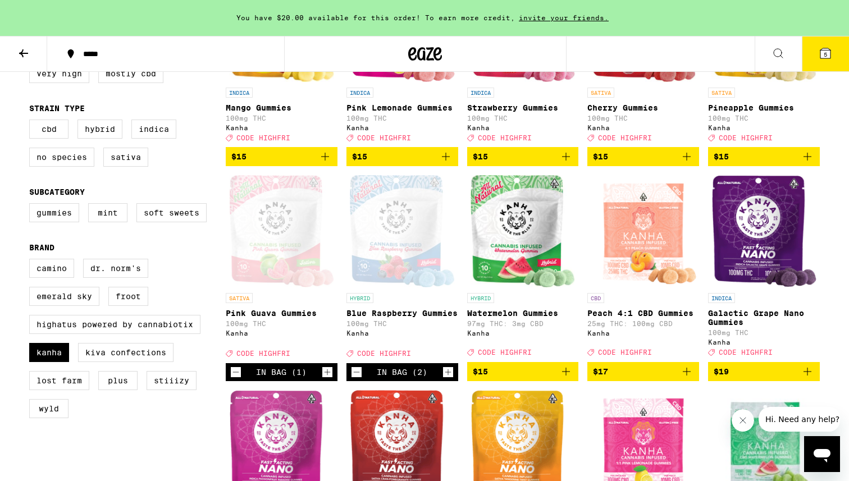
click at [329, 379] on icon "Increment" at bounding box center [327, 371] width 10 height 13
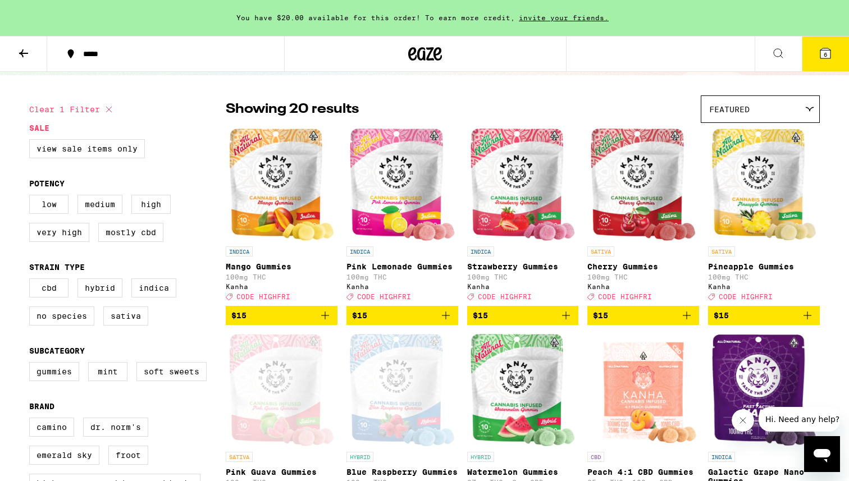
scroll to position [68, 0]
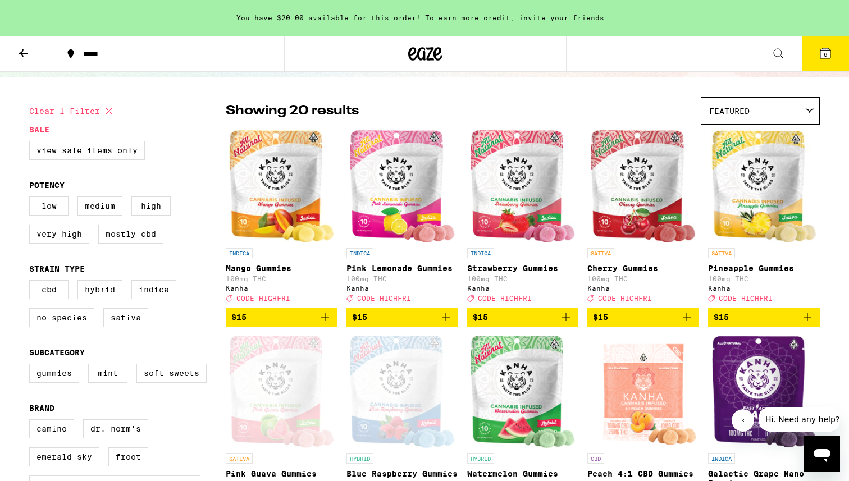
click at [443, 324] on icon "Add to bag" at bounding box center [445, 316] width 13 height 13
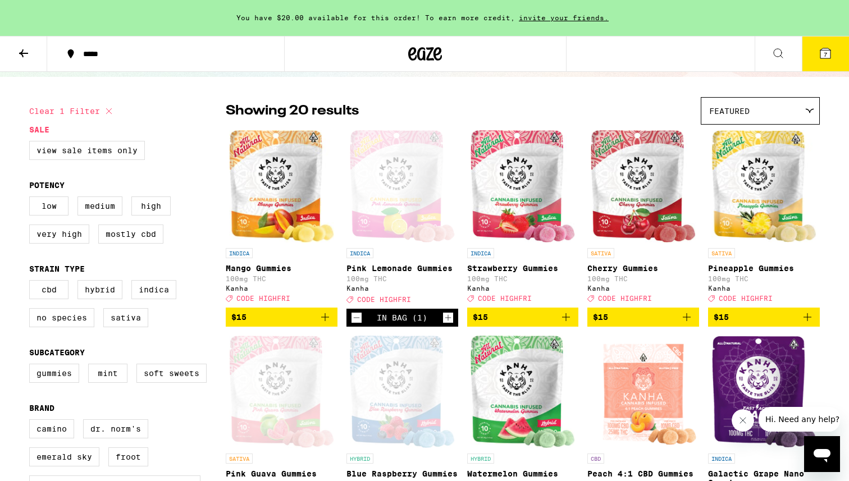
click at [447, 324] on icon "Increment" at bounding box center [448, 317] width 10 height 13
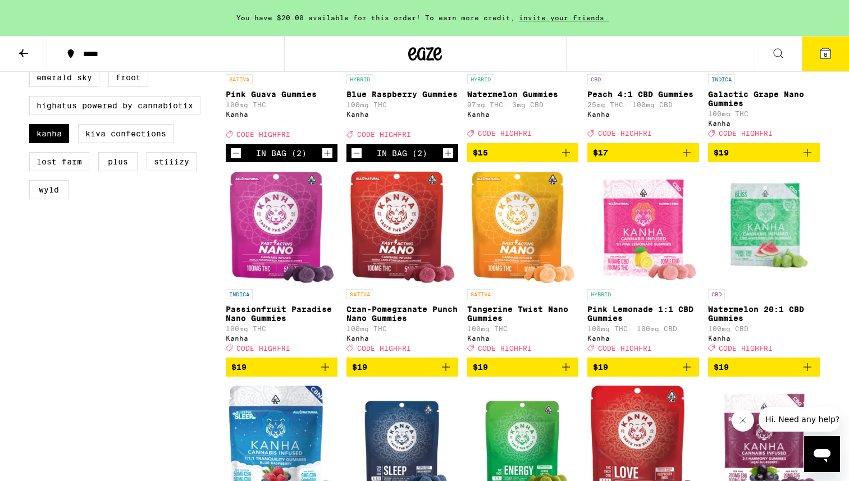
scroll to position [456, 0]
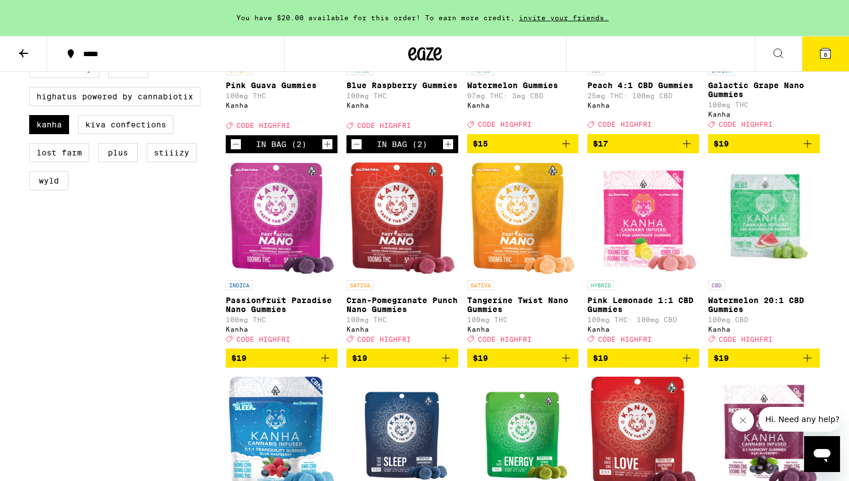
click at [330, 365] on icon "Add to bag" at bounding box center [324, 357] width 13 height 13
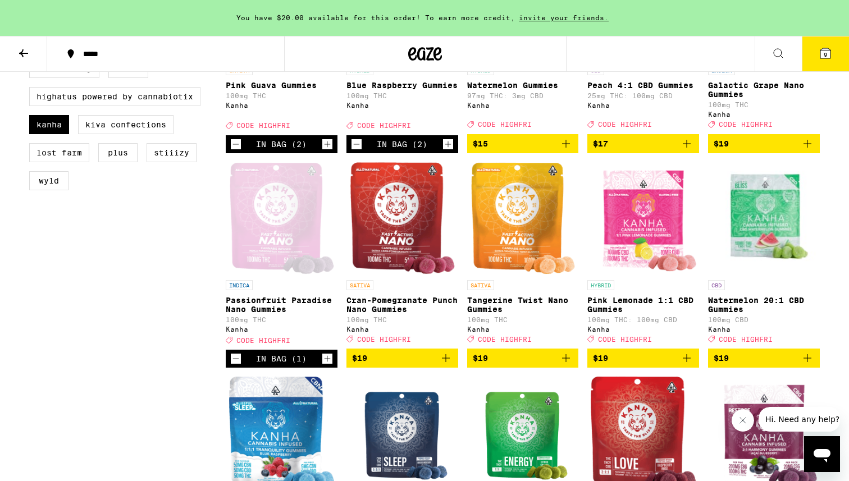
click at [447, 362] on icon "Add to bag" at bounding box center [446, 358] width 8 height 8
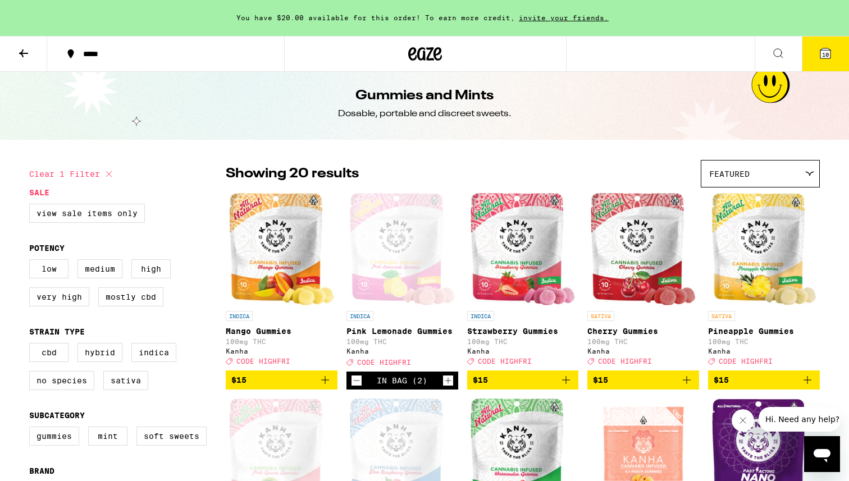
scroll to position [0, 0]
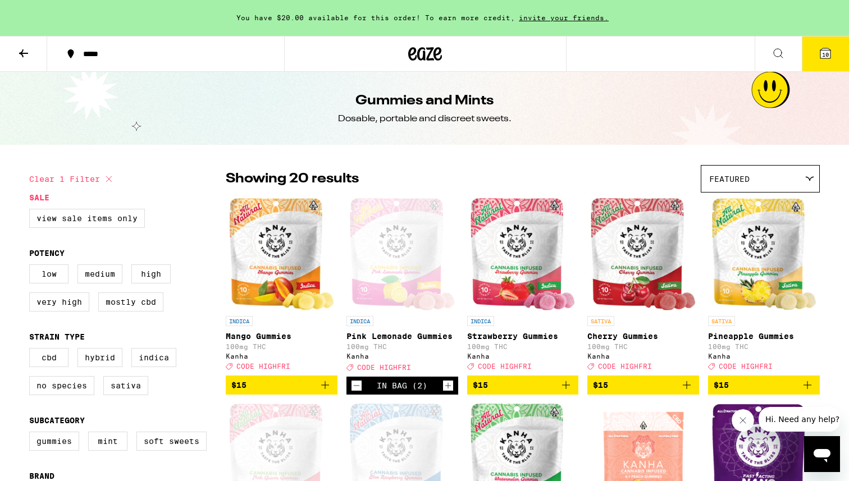
click at [21, 56] on icon at bounding box center [23, 53] width 13 height 13
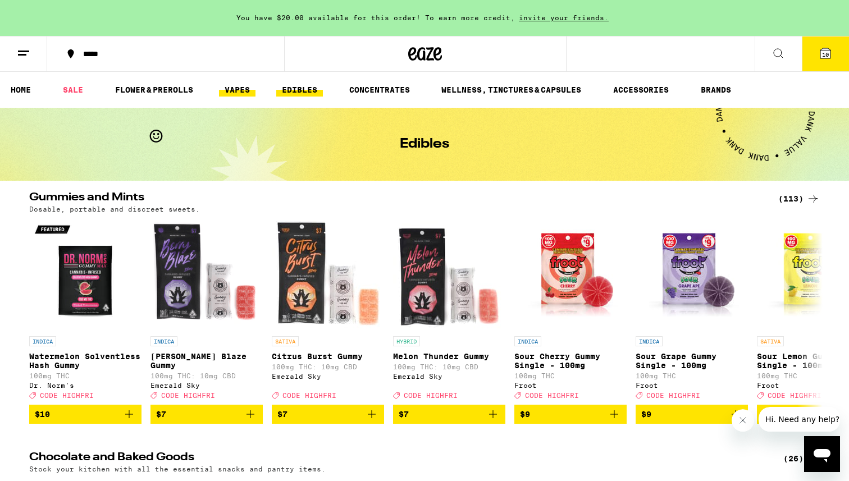
click at [232, 95] on link "VAPES" at bounding box center [237, 89] width 36 height 13
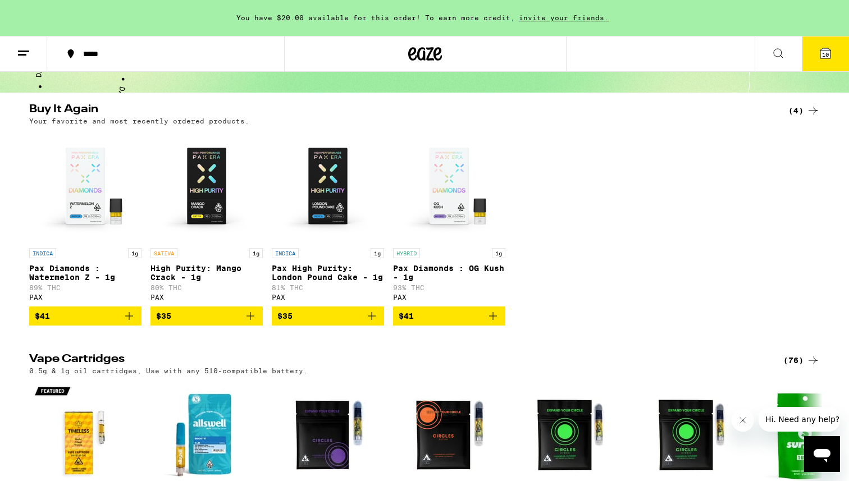
scroll to position [96, 0]
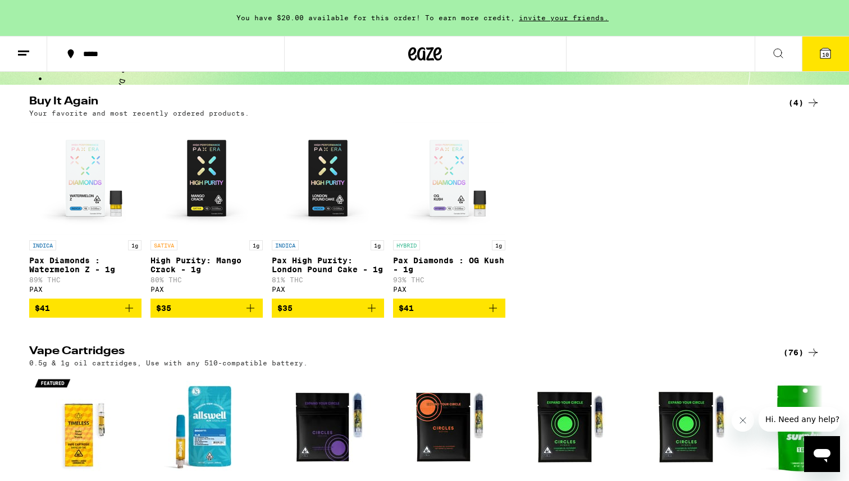
click at [494, 313] on icon "Add to bag" at bounding box center [492, 307] width 13 height 13
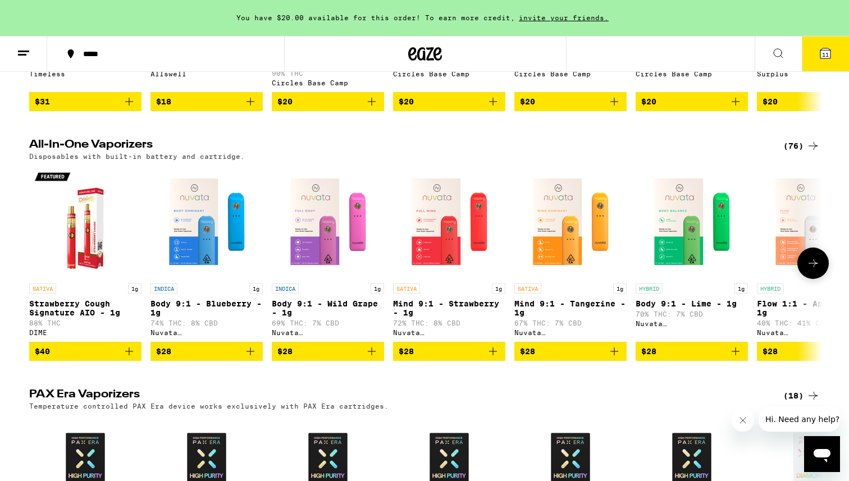
scroll to position [0, 0]
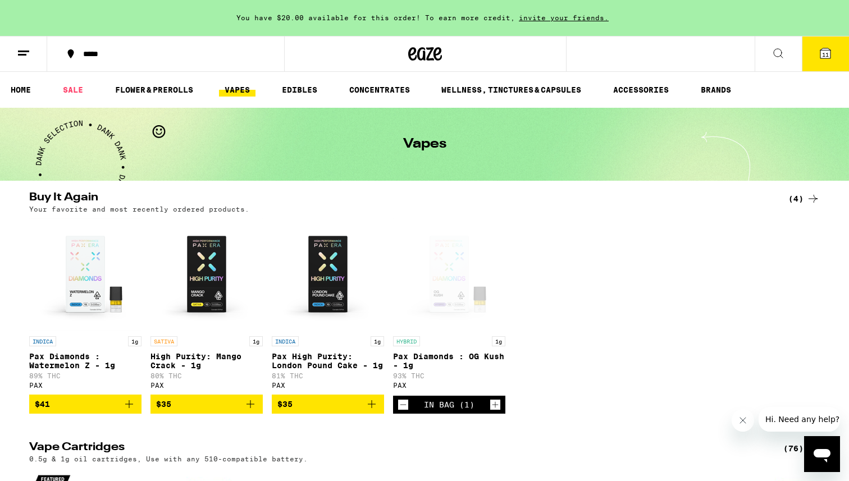
click at [774, 55] on icon at bounding box center [777, 53] width 13 height 13
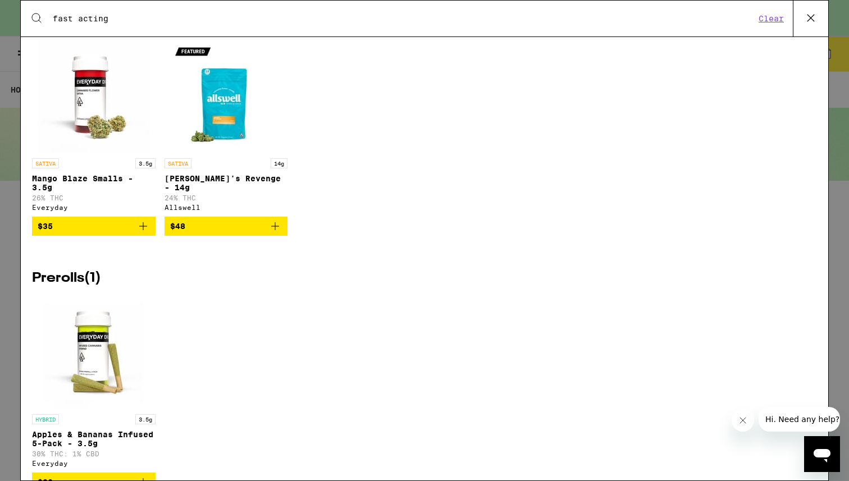
scroll to position [675, 0]
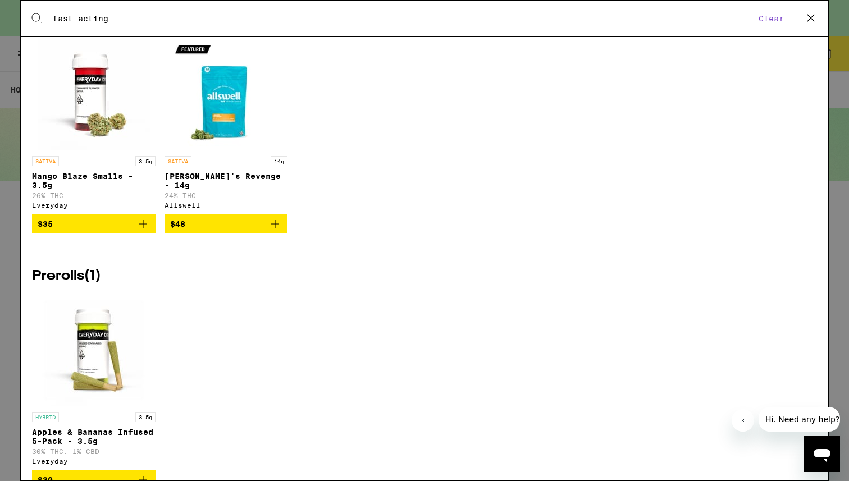
type input "fast acting"
click at [812, 16] on icon at bounding box center [810, 18] width 17 height 17
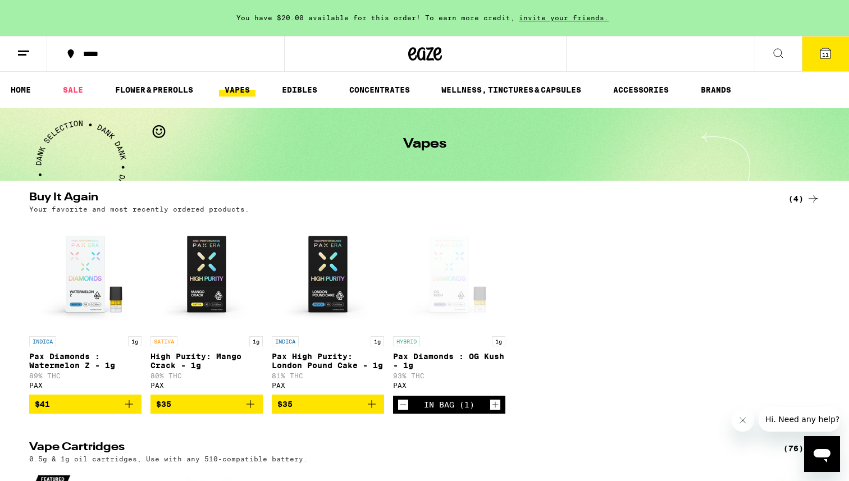
click at [818, 56] on icon at bounding box center [824, 53] width 13 height 13
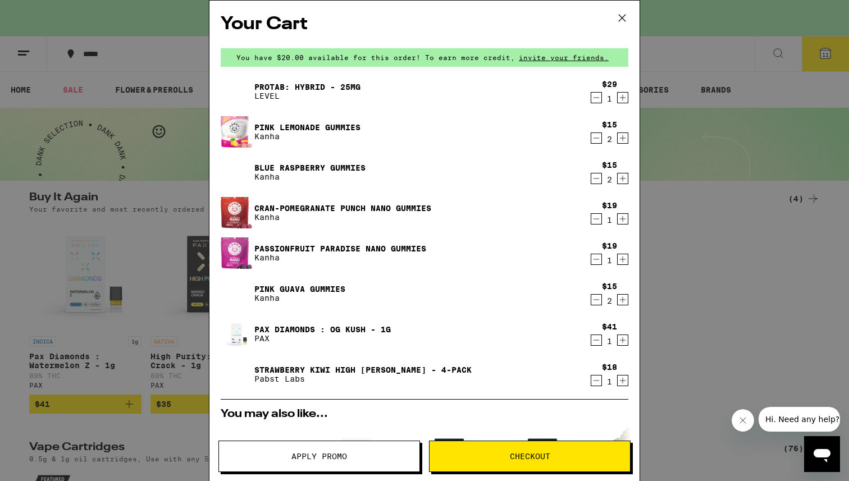
click at [536, 458] on span "Checkout" at bounding box center [530, 456] width 40 height 8
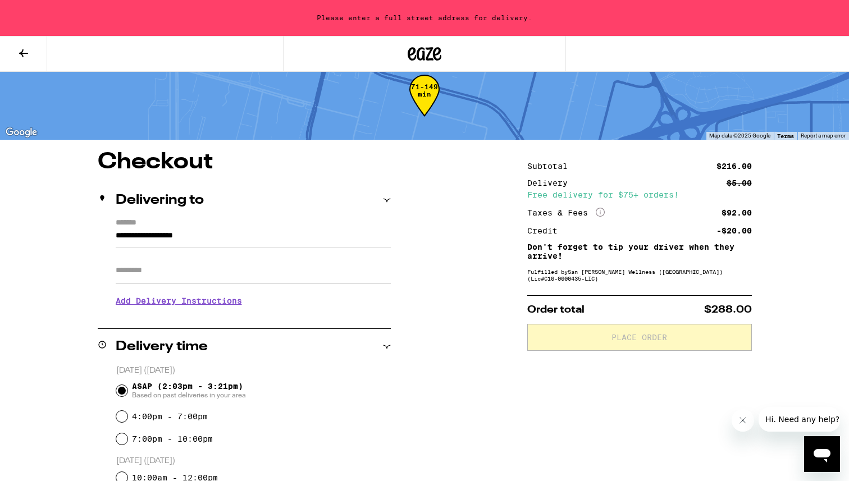
scroll to position [20, 0]
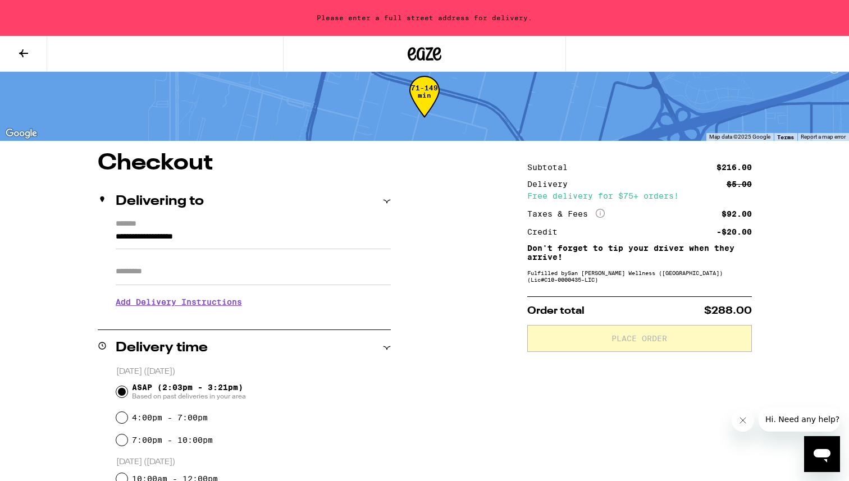
click at [255, 237] on input "**********" at bounding box center [253, 239] width 275 height 19
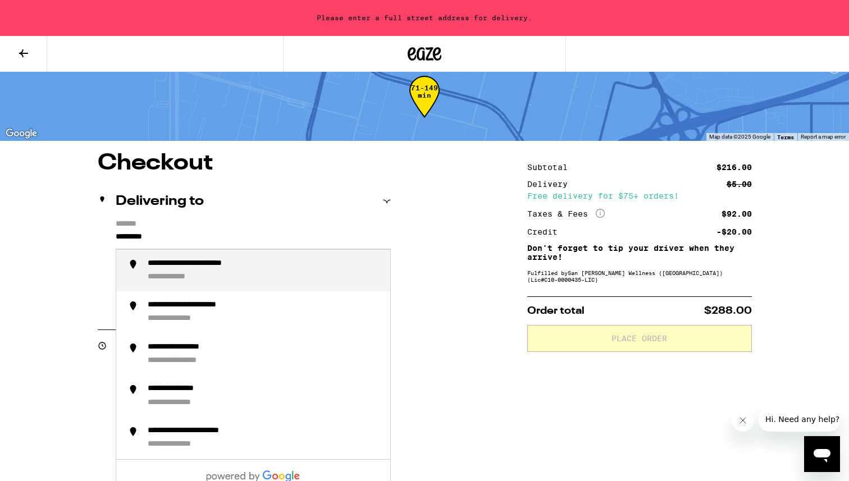
click at [268, 276] on div "**********" at bounding box center [264, 271] width 233 height 24
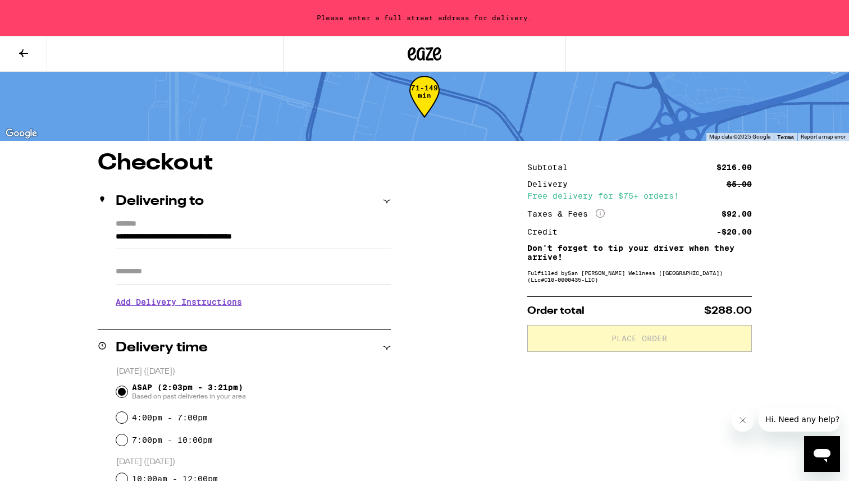
type input "**********"
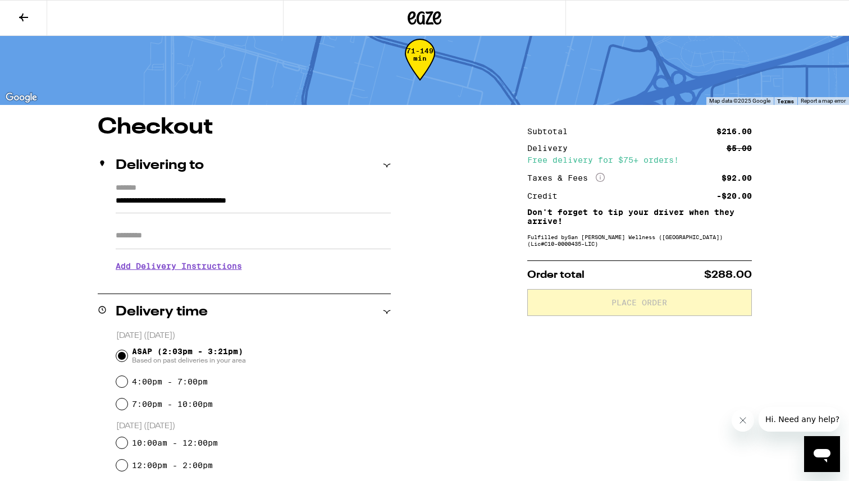
scroll to position [0, 0]
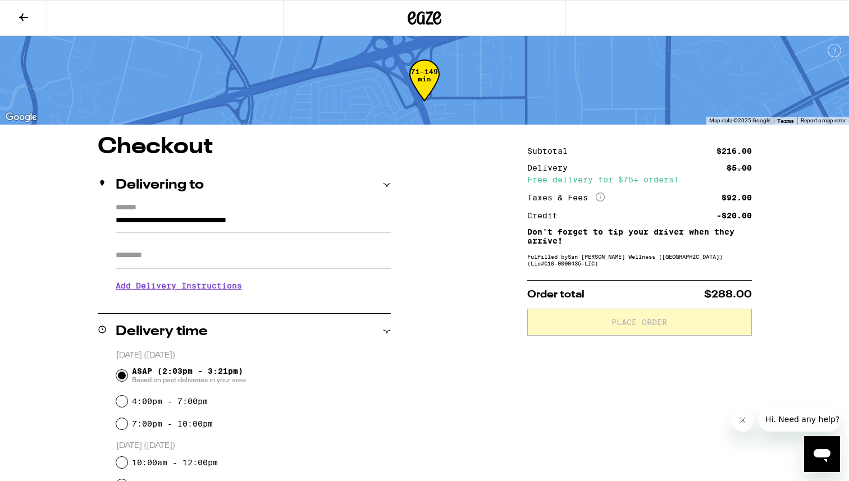
click at [210, 262] on input "Apt/Suite" at bounding box center [253, 255] width 275 height 27
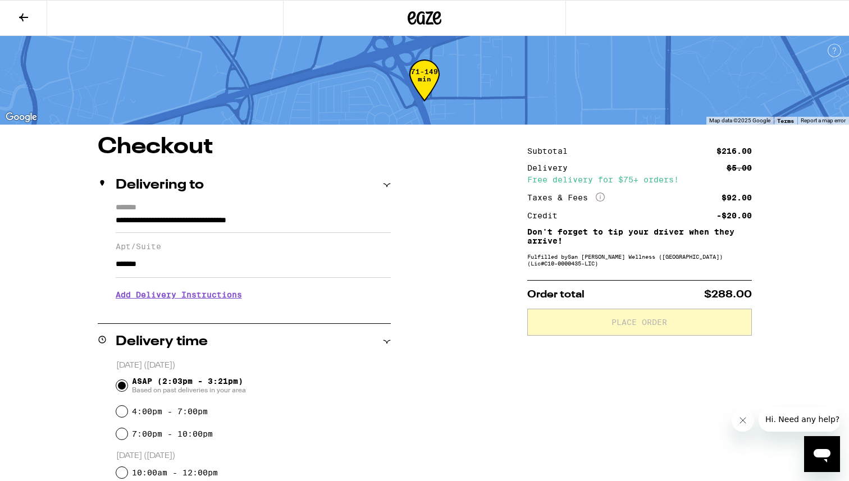
type input "*******"
click at [203, 302] on h3 "Add Delivery Instructions" at bounding box center [253, 295] width 275 height 26
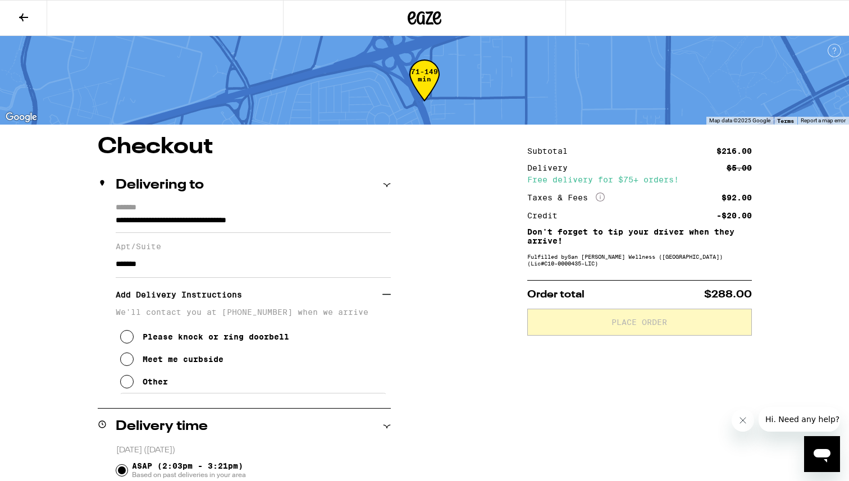
click at [173, 364] on div "Meet me curbside" at bounding box center [183, 359] width 81 height 9
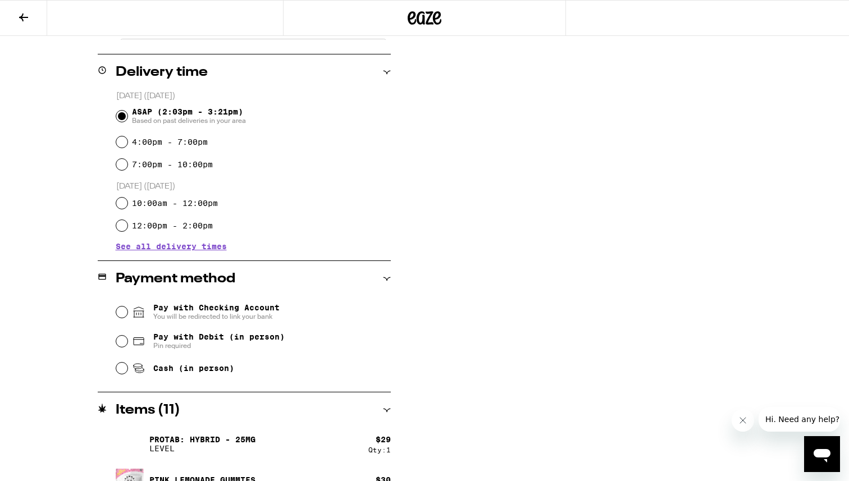
scroll to position [357, 0]
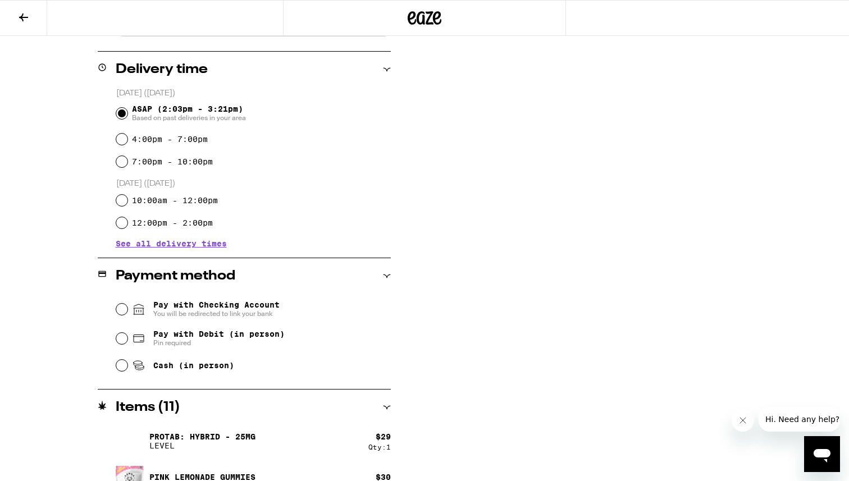
click at [168, 370] on span "Cash (in person)" at bounding box center [193, 365] width 81 height 9
click at [127, 370] on input "Cash (in person)" at bounding box center [121, 365] width 11 height 11
radio input "true"
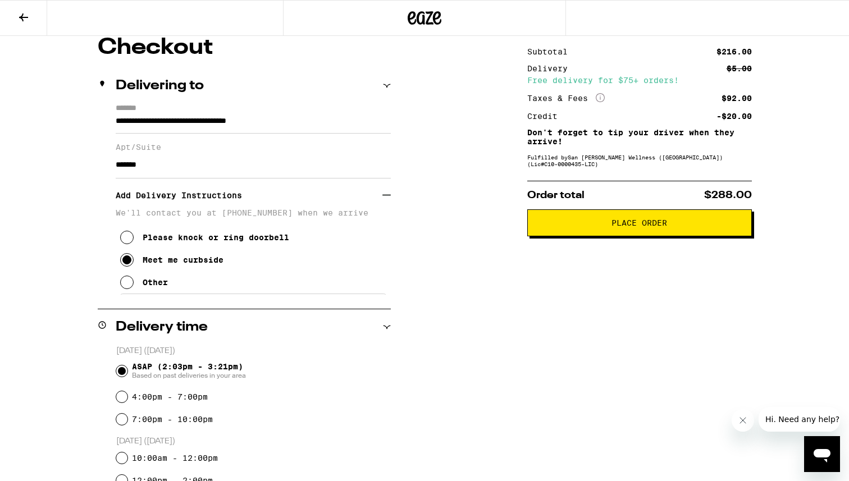
scroll to position [0, 0]
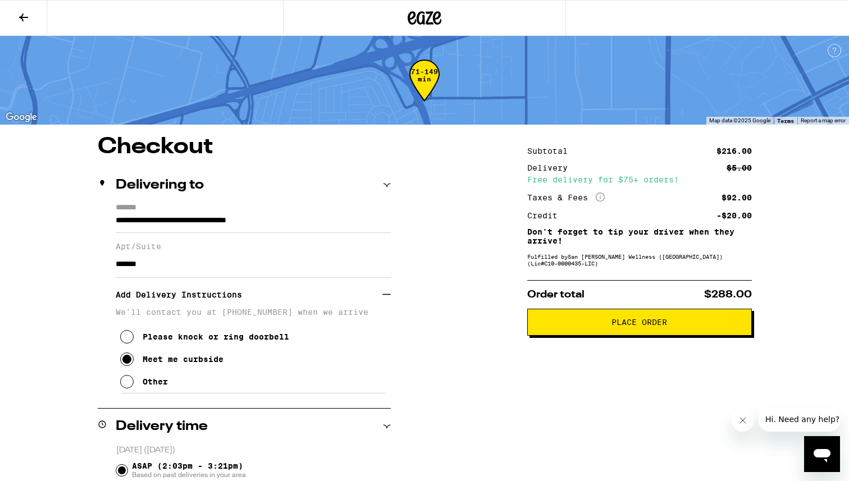
click at [652, 326] on span "Place Order" at bounding box center [639, 322] width 56 height 8
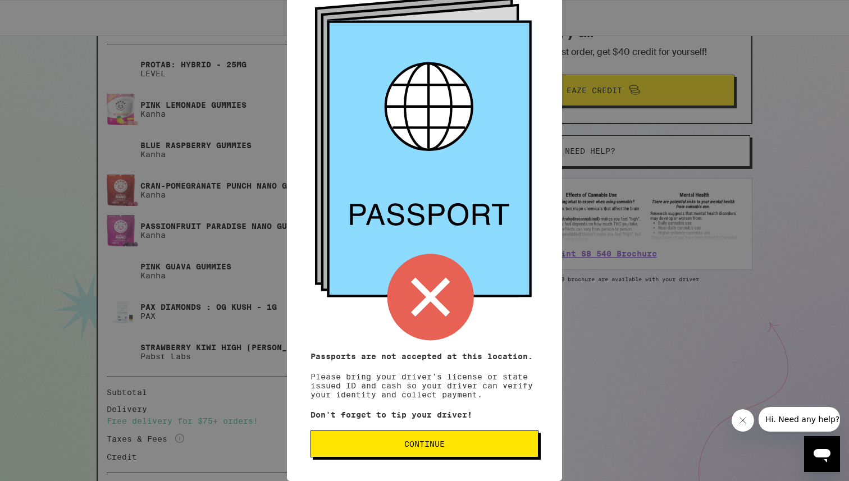
scroll to position [274, 0]
click at [481, 447] on span "Continue" at bounding box center [424, 444] width 209 height 8
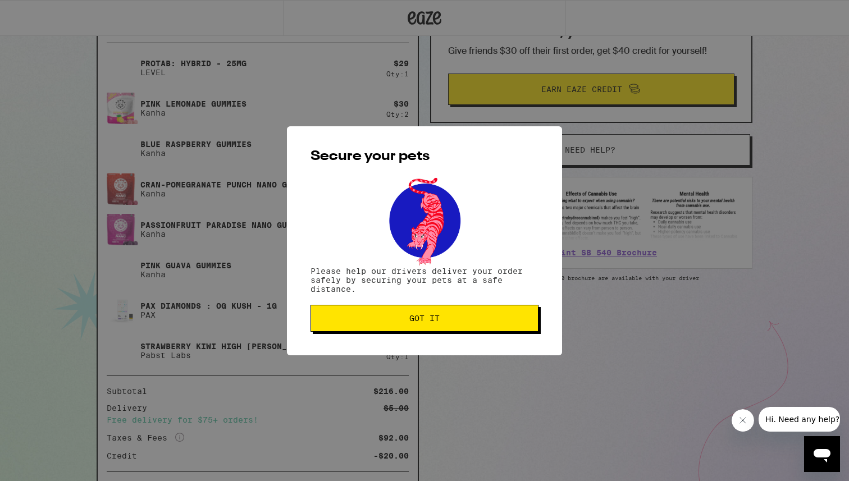
click at [461, 321] on span "Got it" at bounding box center [424, 318] width 209 height 8
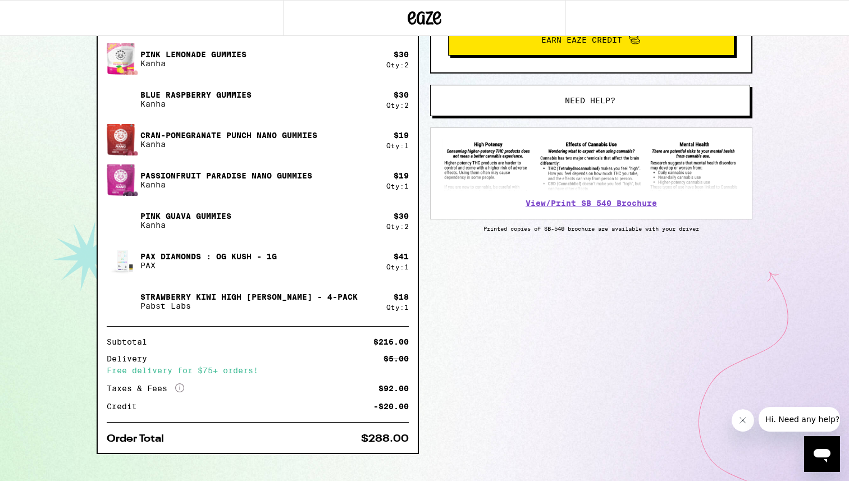
scroll to position [342, 0]
